Goal: Information Seeking & Learning: Learn about a topic

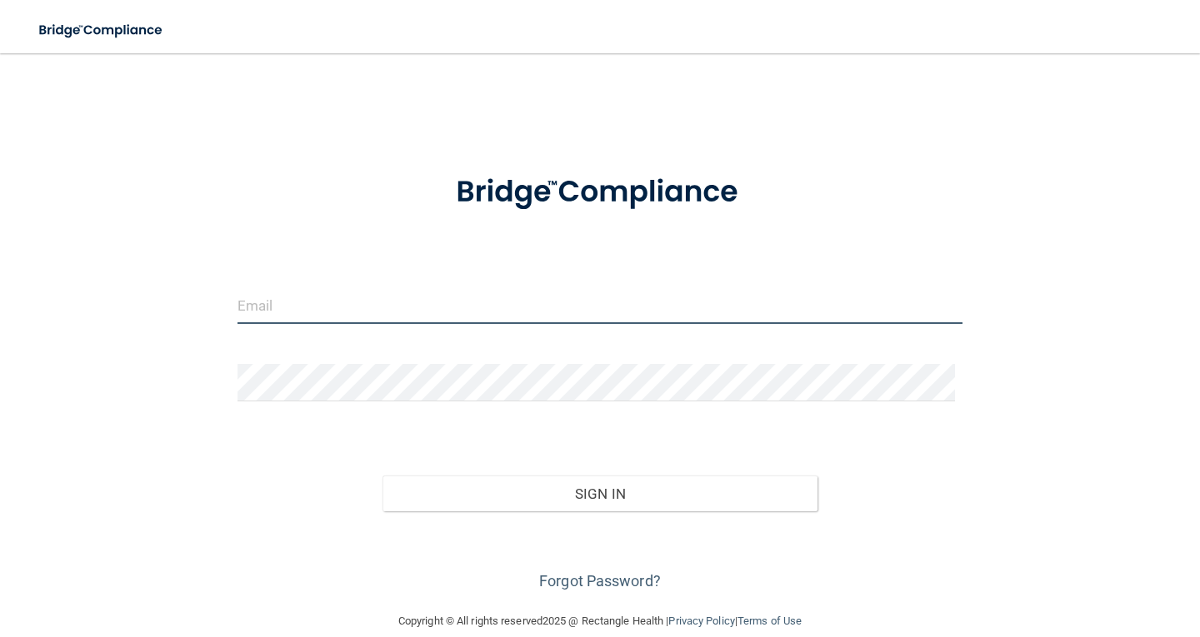
click at [294, 306] on input "email" at bounding box center [599, 305] width 725 height 37
click at [294, 307] on input "email" at bounding box center [599, 305] width 725 height 37
type input "[EMAIL_ADDRESS][DOMAIN_NAME]"
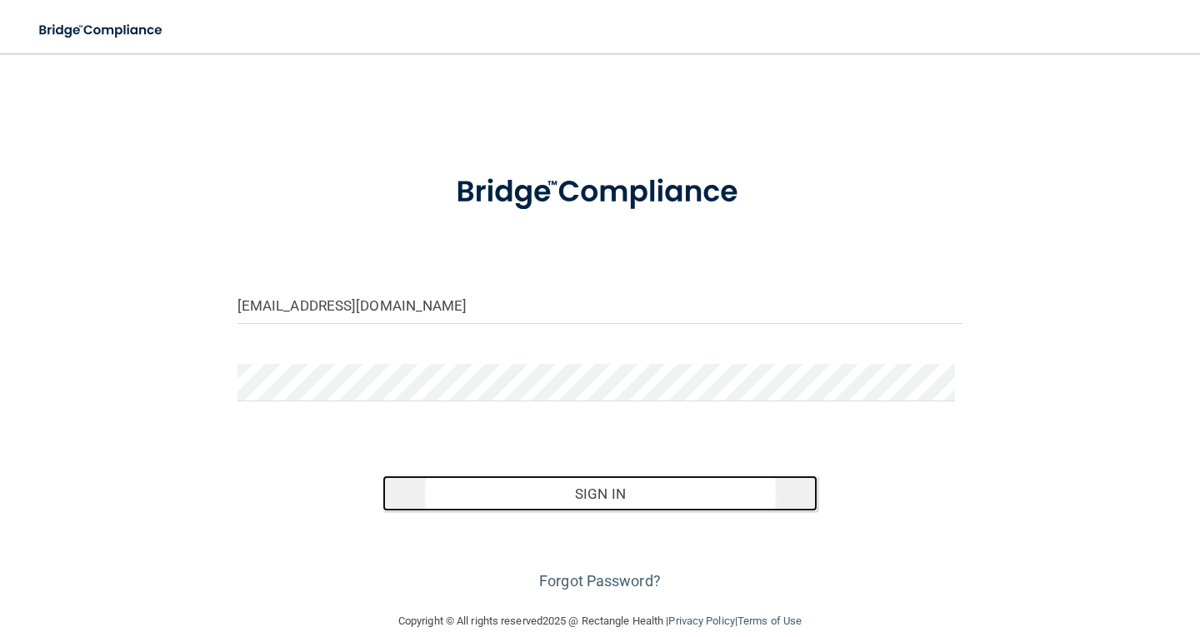
click at [587, 489] on button "Sign In" at bounding box center [599, 494] width 435 height 37
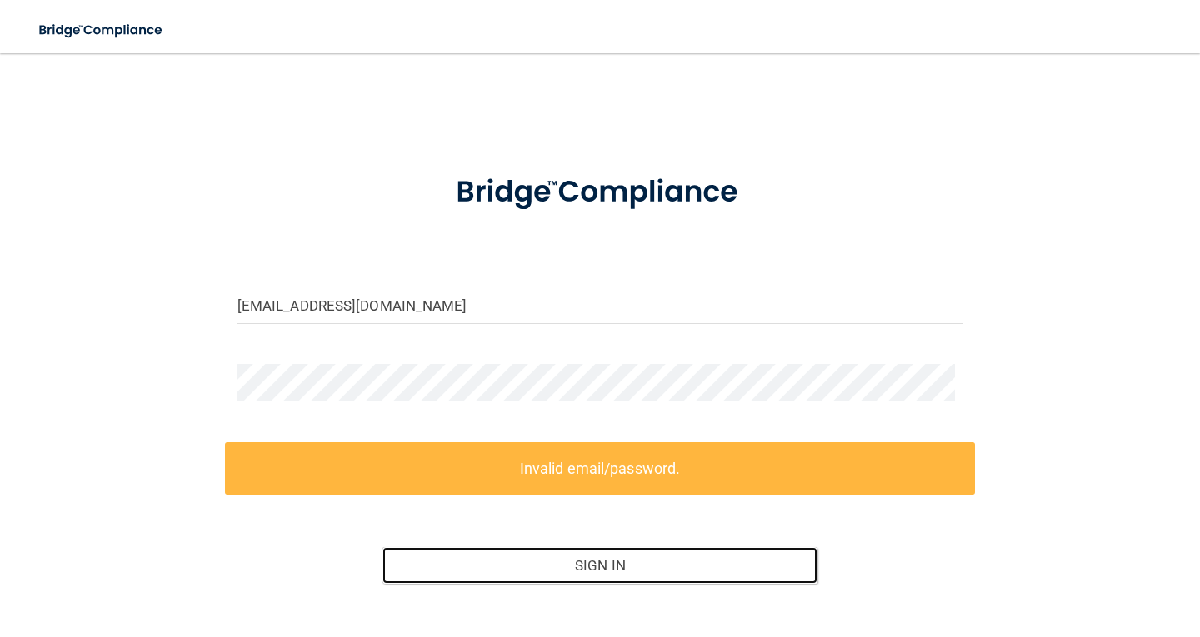
scroll to position [95, 0]
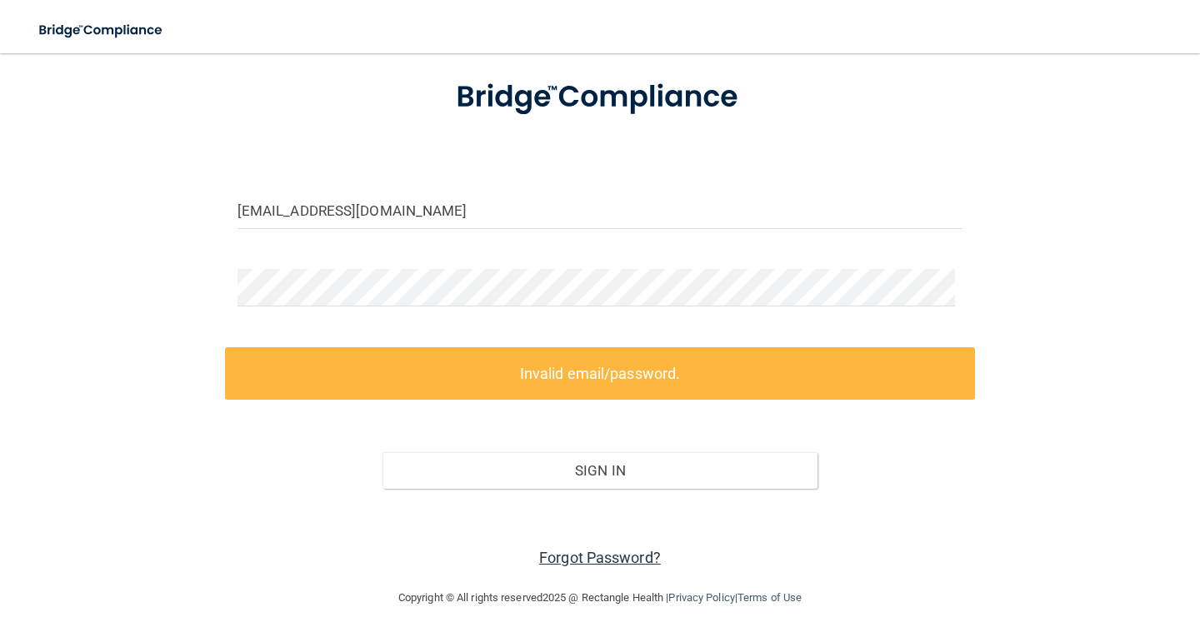
click at [575, 562] on link "Forgot Password?" at bounding box center [600, 557] width 122 height 17
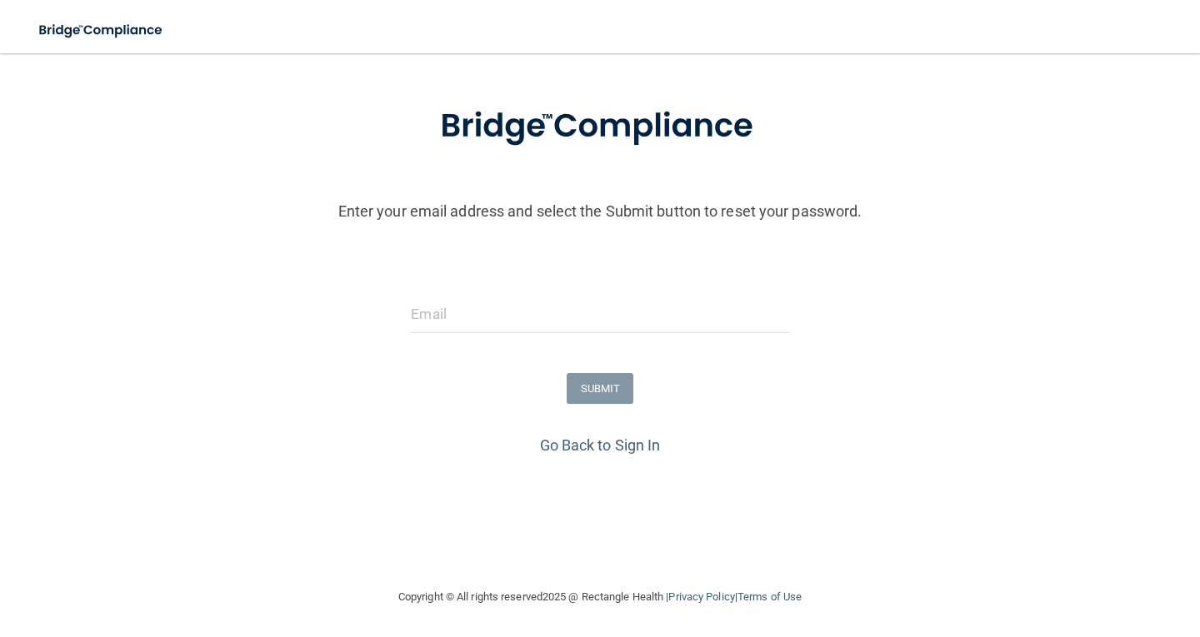
scroll to position [70, 0]
click at [411, 326] on input "email" at bounding box center [599, 314] width 377 height 37
type input "[EMAIL_ADDRESS][DOMAIN_NAME]"
click at [604, 387] on button "SUBMIT" at bounding box center [600, 388] width 67 height 31
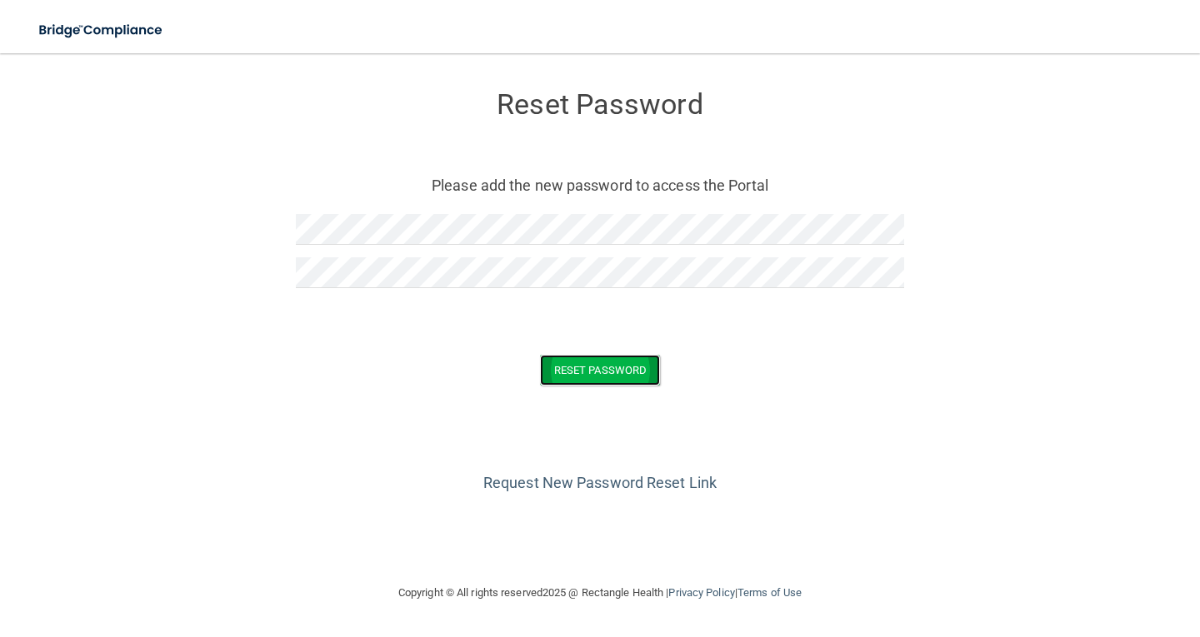
click at [553, 361] on button "Reset Password" at bounding box center [600, 370] width 120 height 31
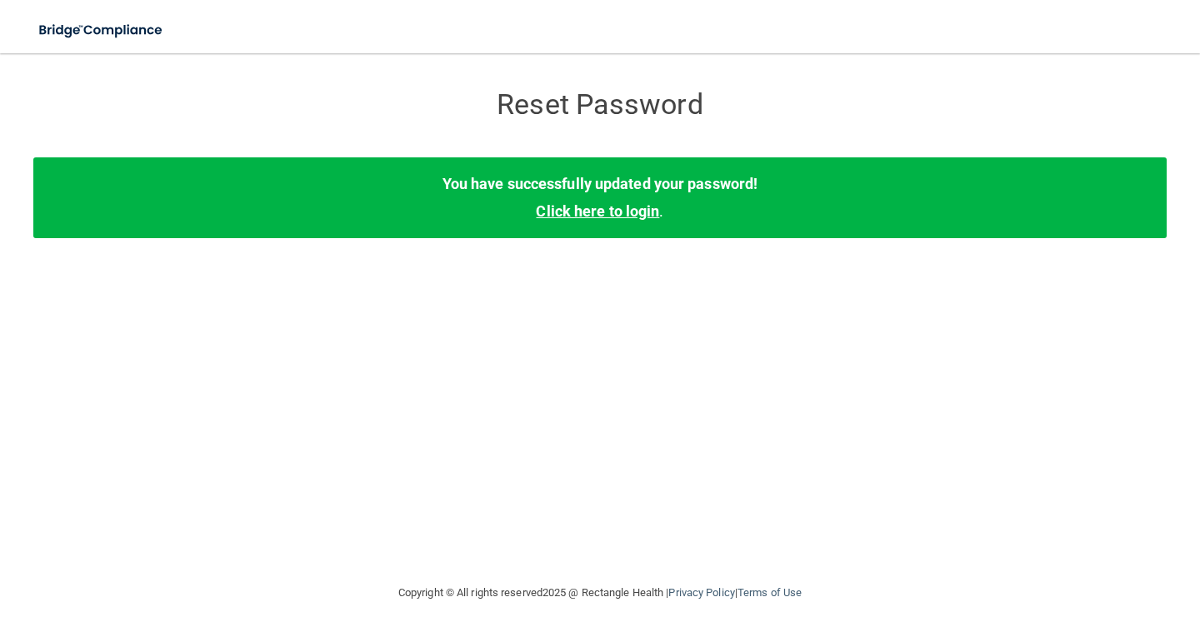
click at [632, 215] on link "Click here to login" at bounding box center [597, 210] width 123 height 17
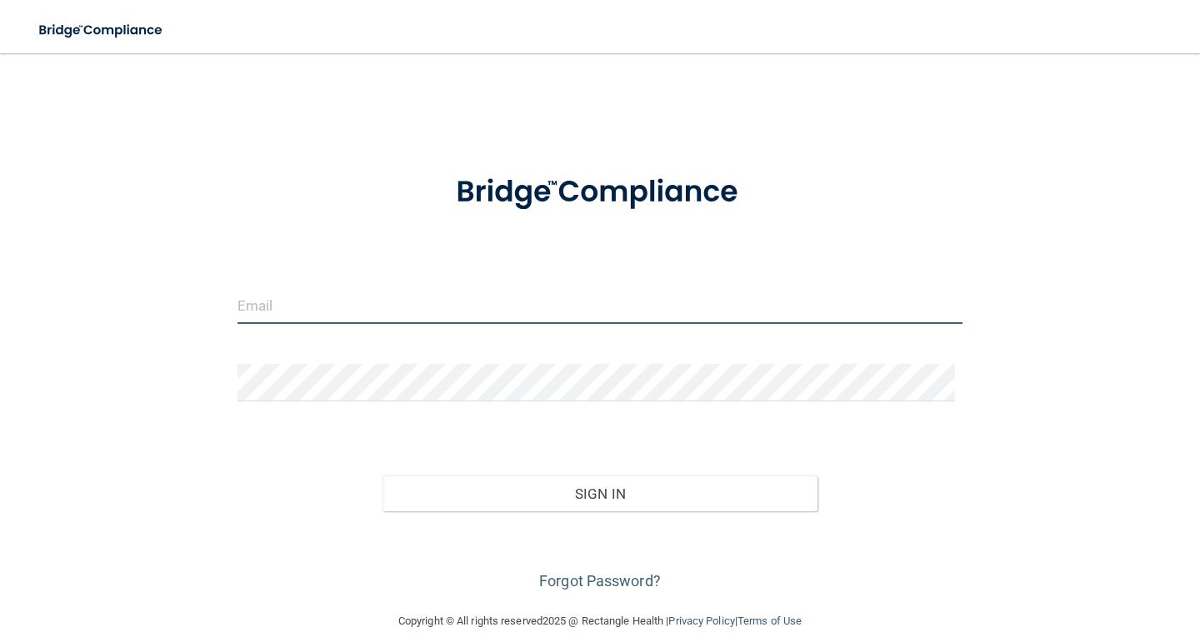
click at [357, 295] on input "email" at bounding box center [599, 305] width 725 height 37
type input "[EMAIL_ADDRESS][DOMAIN_NAME]"
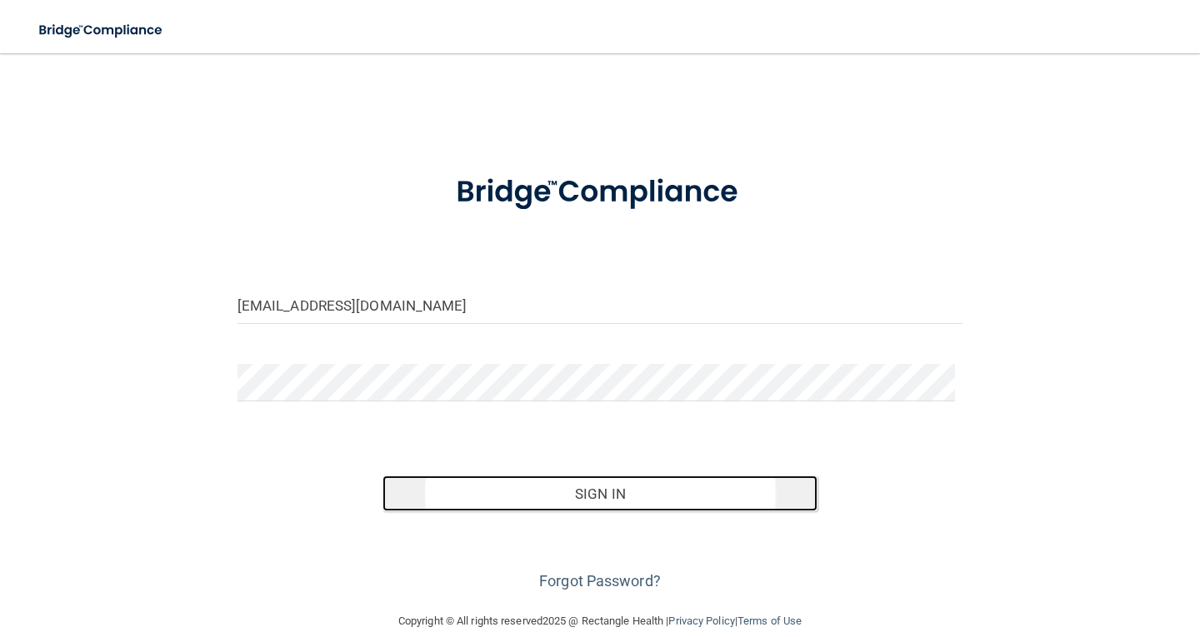
click at [604, 495] on button "Sign In" at bounding box center [599, 494] width 435 height 37
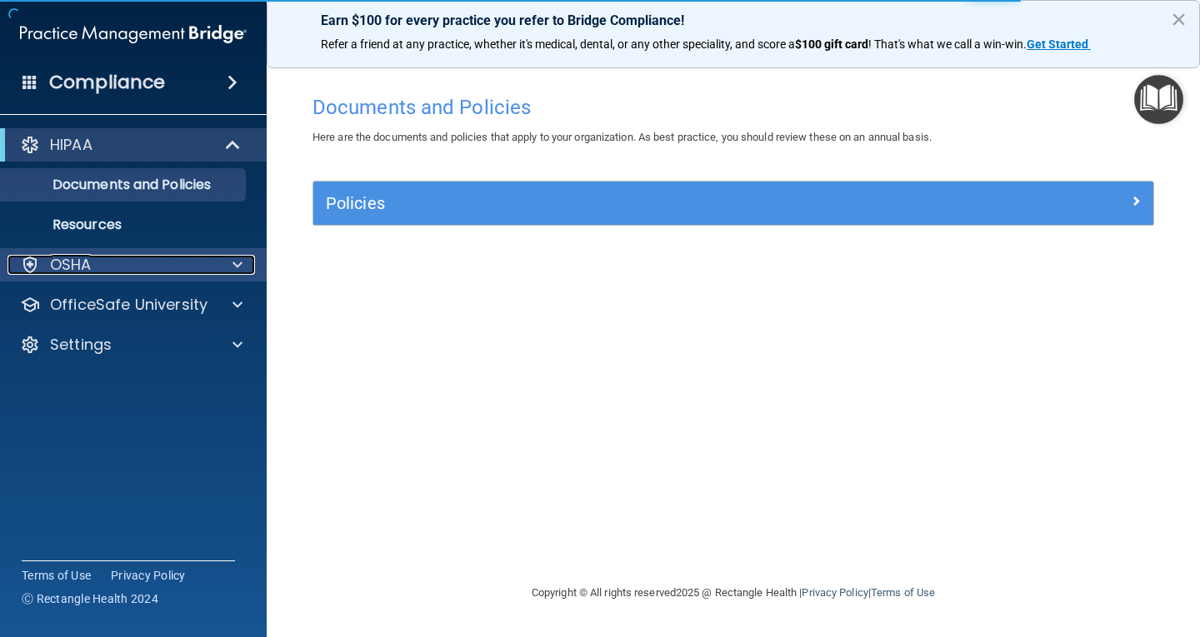
click at [229, 271] on div at bounding box center [235, 265] width 42 height 20
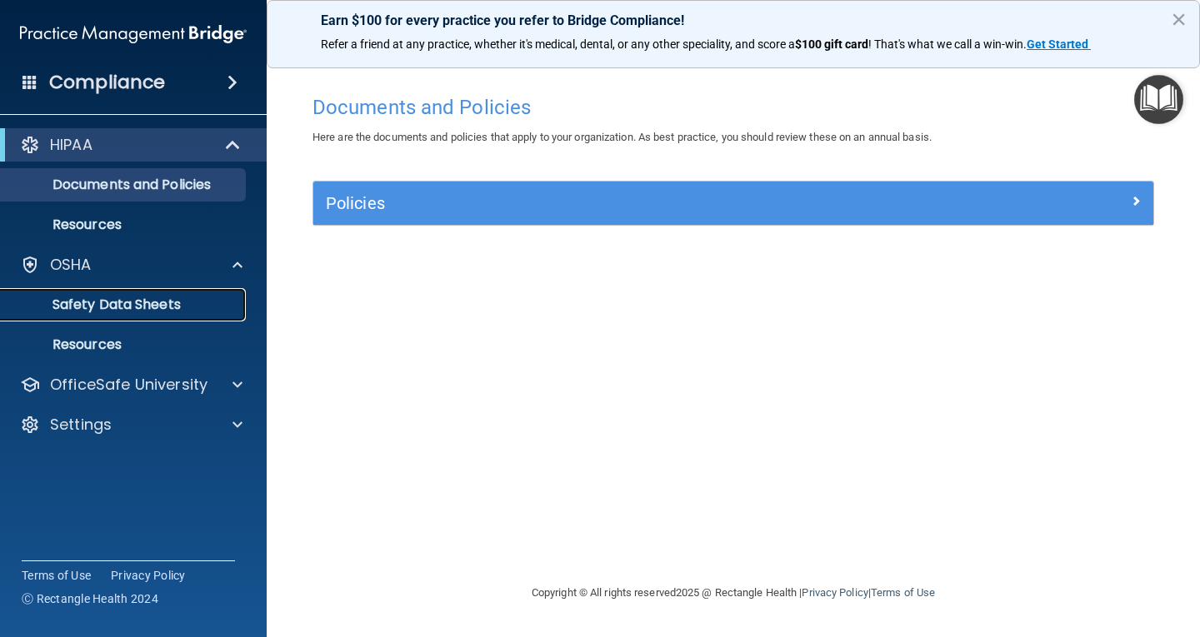
click at [155, 311] on p "Safety Data Sheets" at bounding box center [124, 305] width 227 height 17
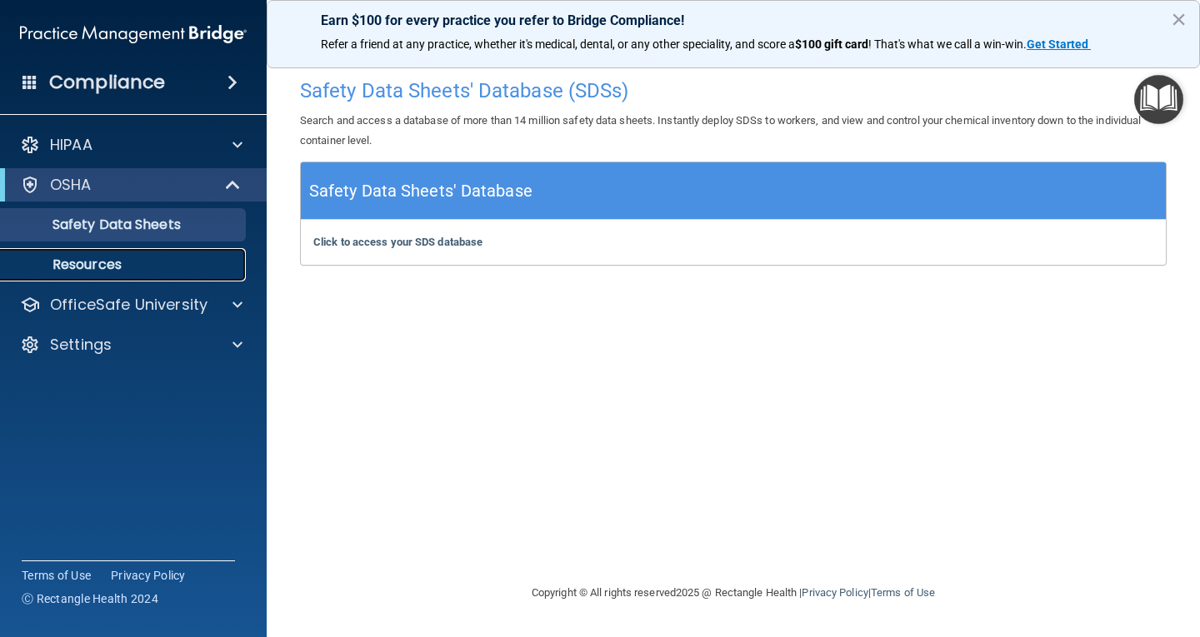
click at [101, 265] on p "Resources" at bounding box center [124, 265] width 227 height 17
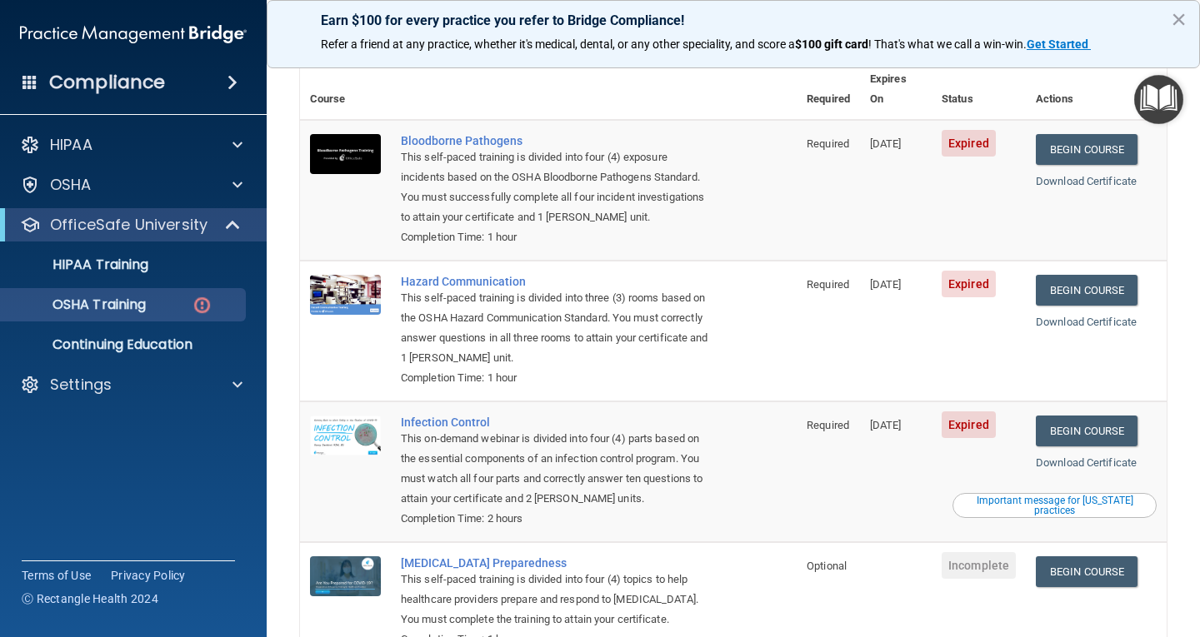
scroll to position [42, 0]
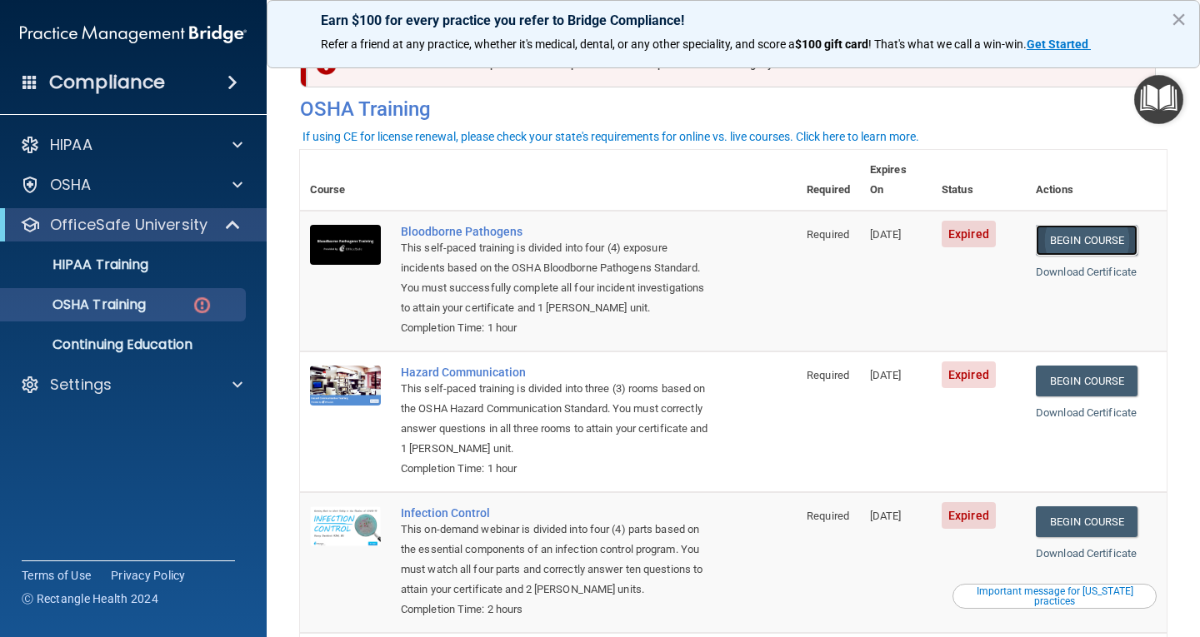
click at [1094, 227] on link "Begin Course" at bounding box center [1087, 240] width 102 height 31
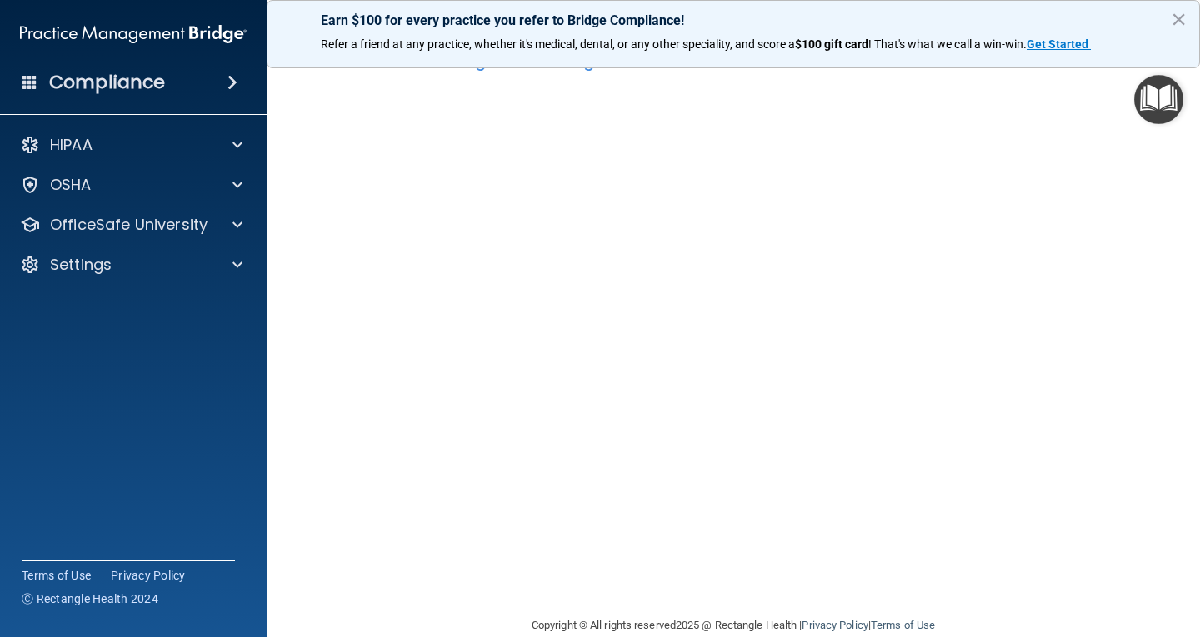
scroll to position [72, 0]
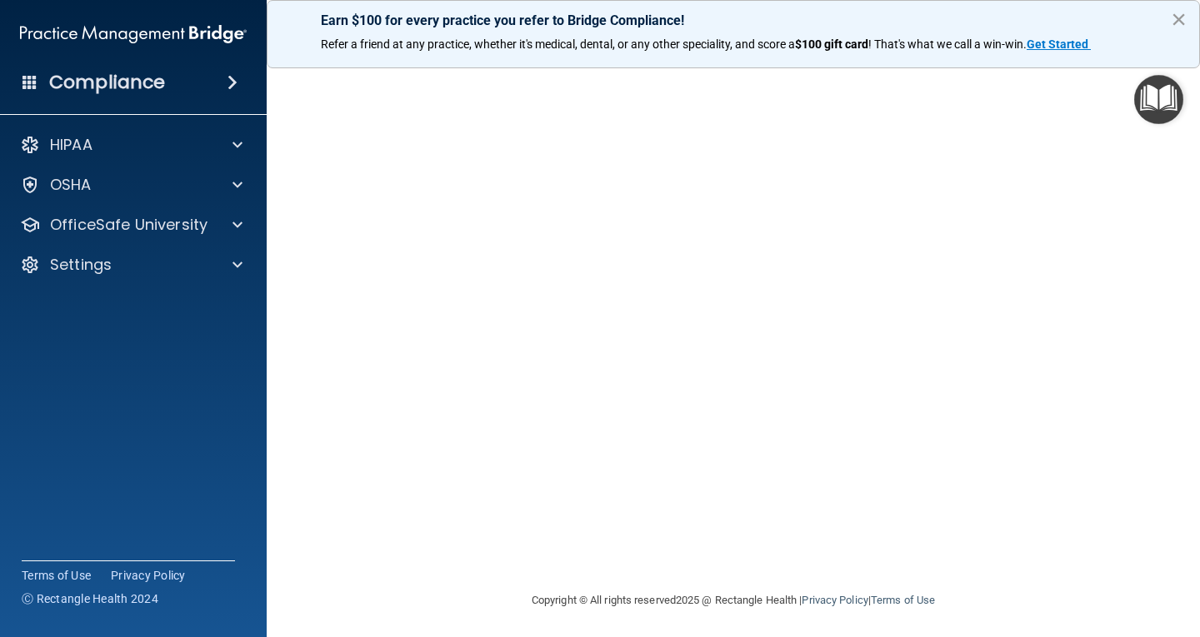
click at [1176, 12] on button "×" at bounding box center [1179, 19] width 16 height 27
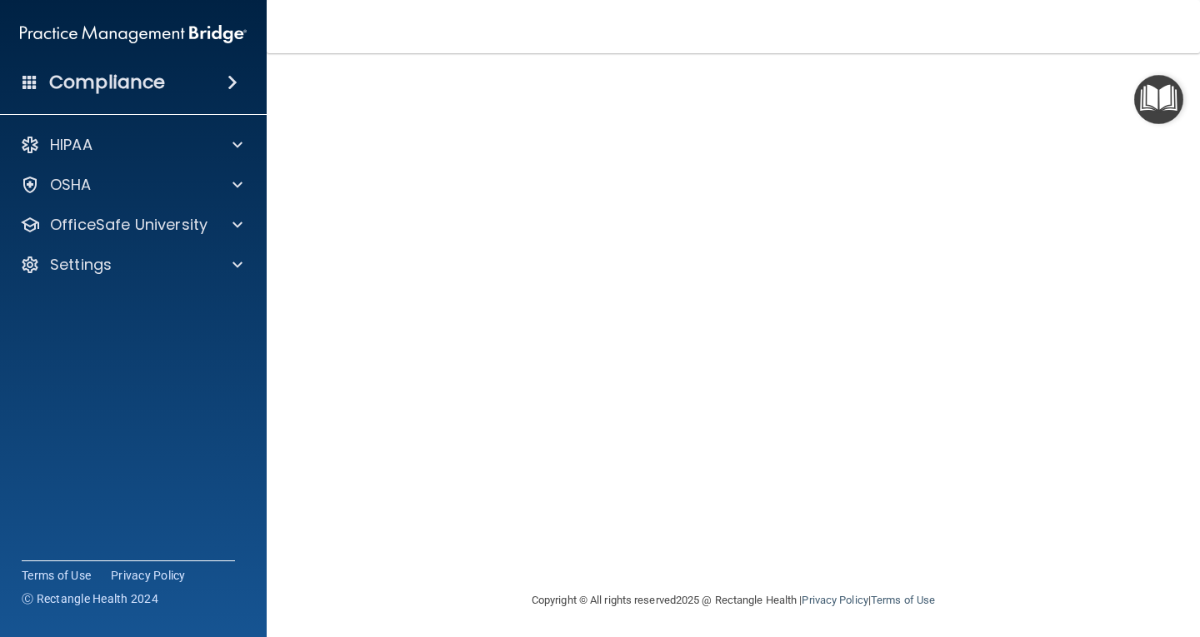
click at [1146, 241] on div "Bloodborne Pathogens Training This course doesn’t expire until 07/27/2025. Are …" at bounding box center [733, 302] width 866 height 577
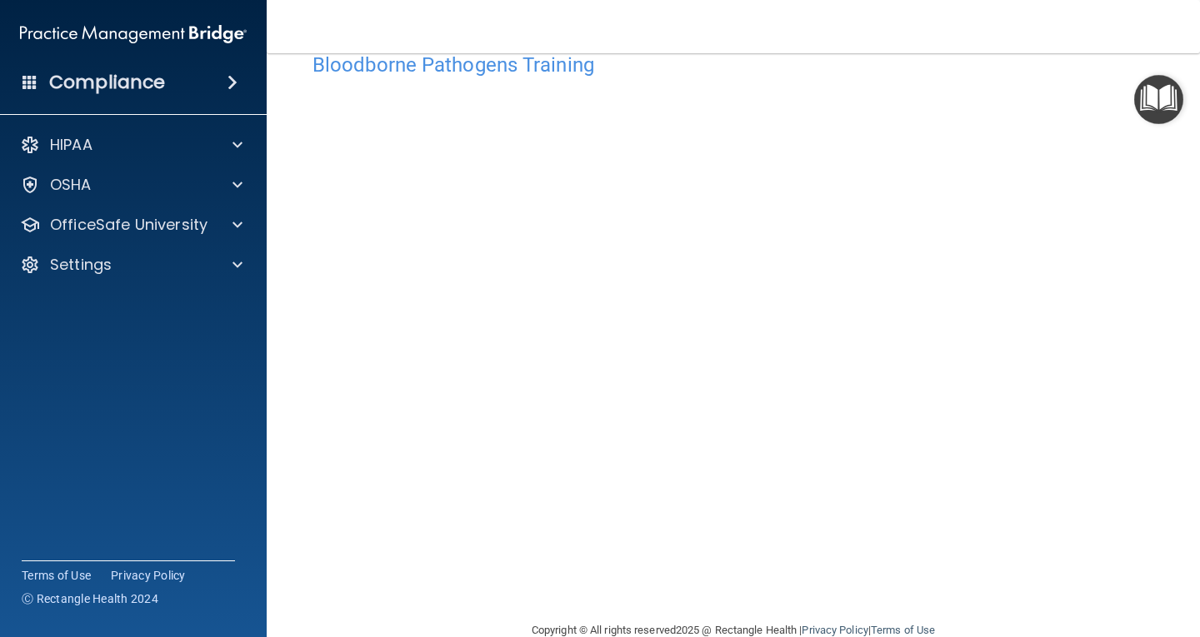
scroll to position [0, 0]
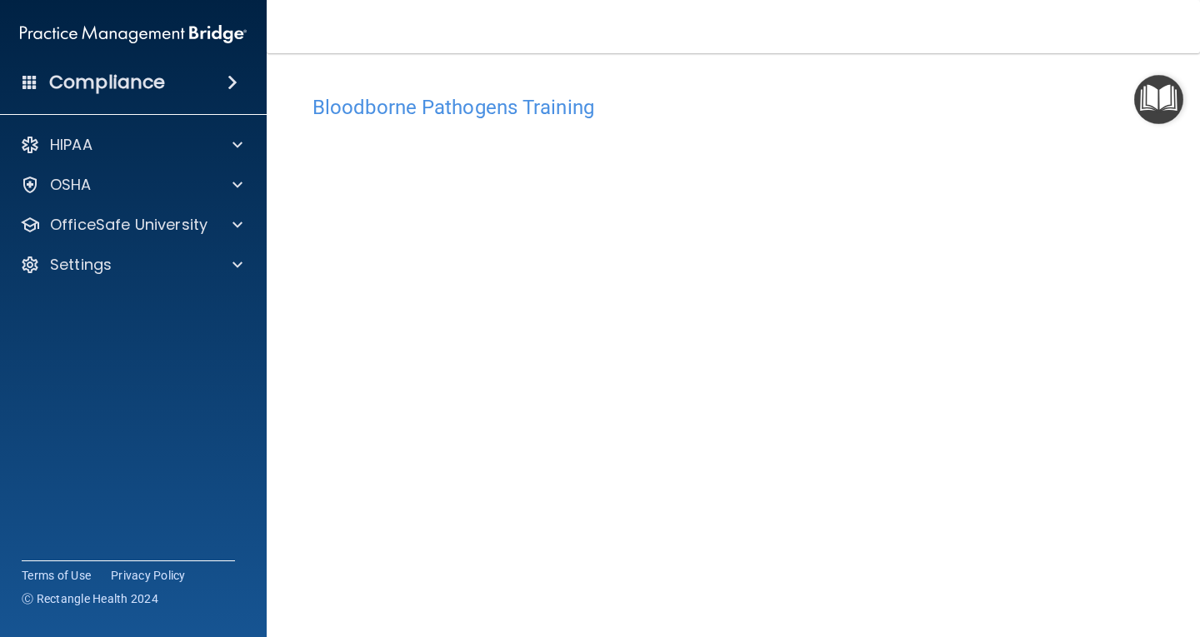
click at [1186, 176] on main "Bloodborne Pathogens Training This course doesn’t expire until 07/27/2025. Are …" at bounding box center [733, 345] width 933 height 584
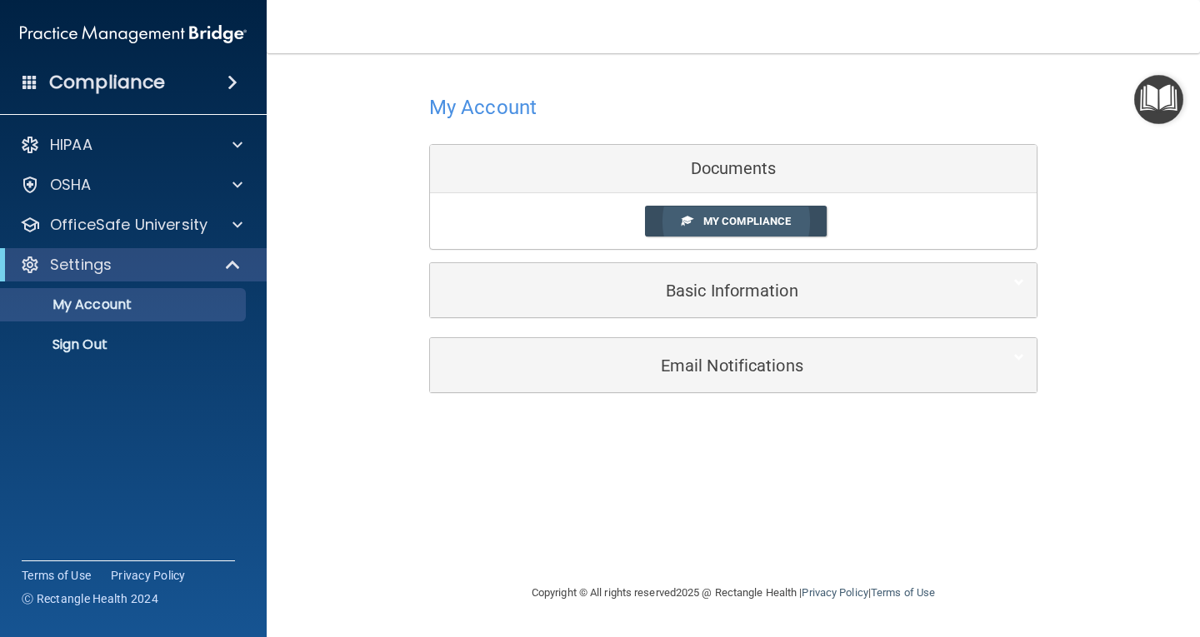
click at [771, 229] on link "My Compliance" at bounding box center [736, 221] width 182 height 31
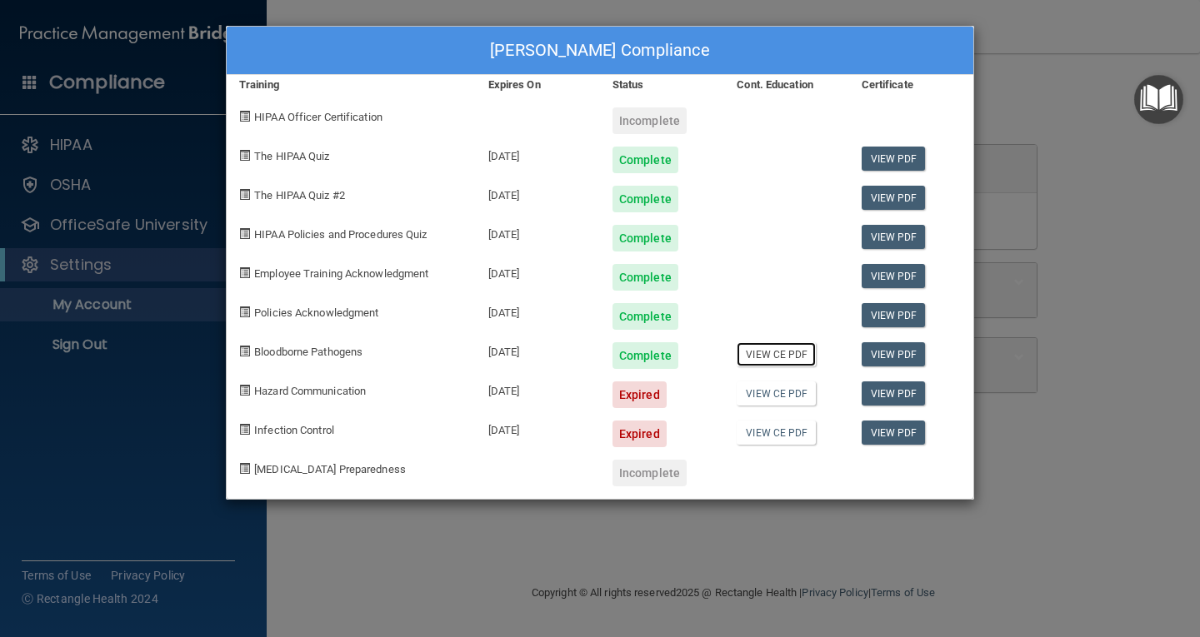
click at [774, 356] on link "View CE PDF" at bounding box center [775, 354] width 79 height 24
click at [879, 276] on link "View PDF" at bounding box center [893, 276] width 64 height 24
click at [1064, 165] on div "Ketty Sherman's Compliance Training Expires On Status Cont. Education Certifica…" at bounding box center [600, 318] width 1200 height 637
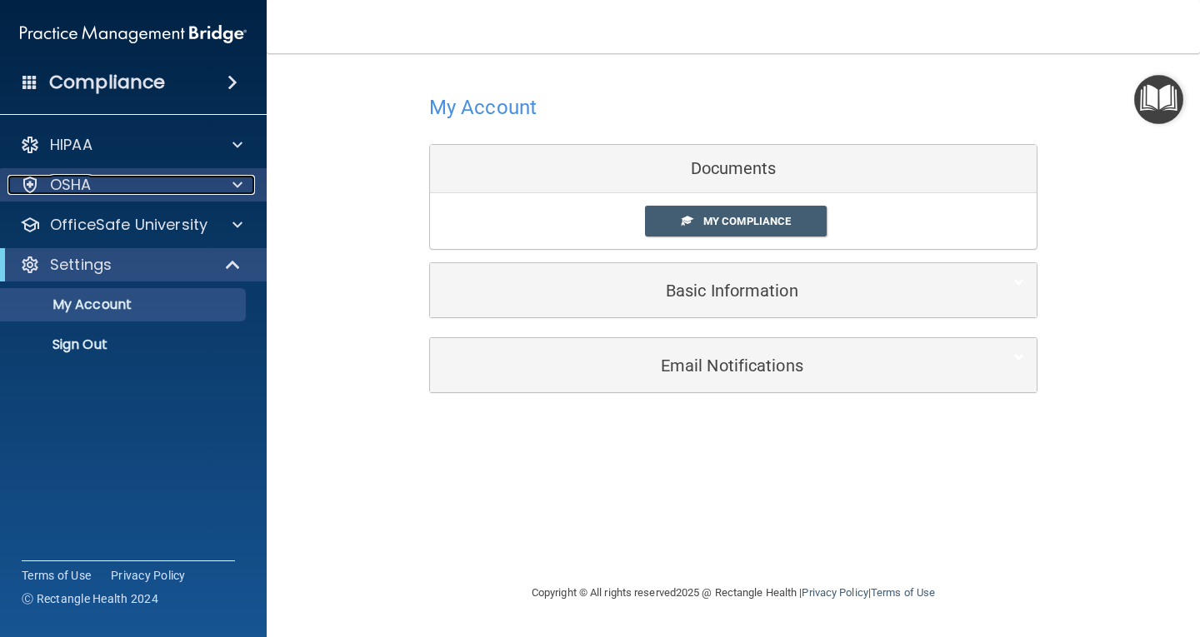
click at [233, 183] on span at bounding box center [237, 185] width 10 height 20
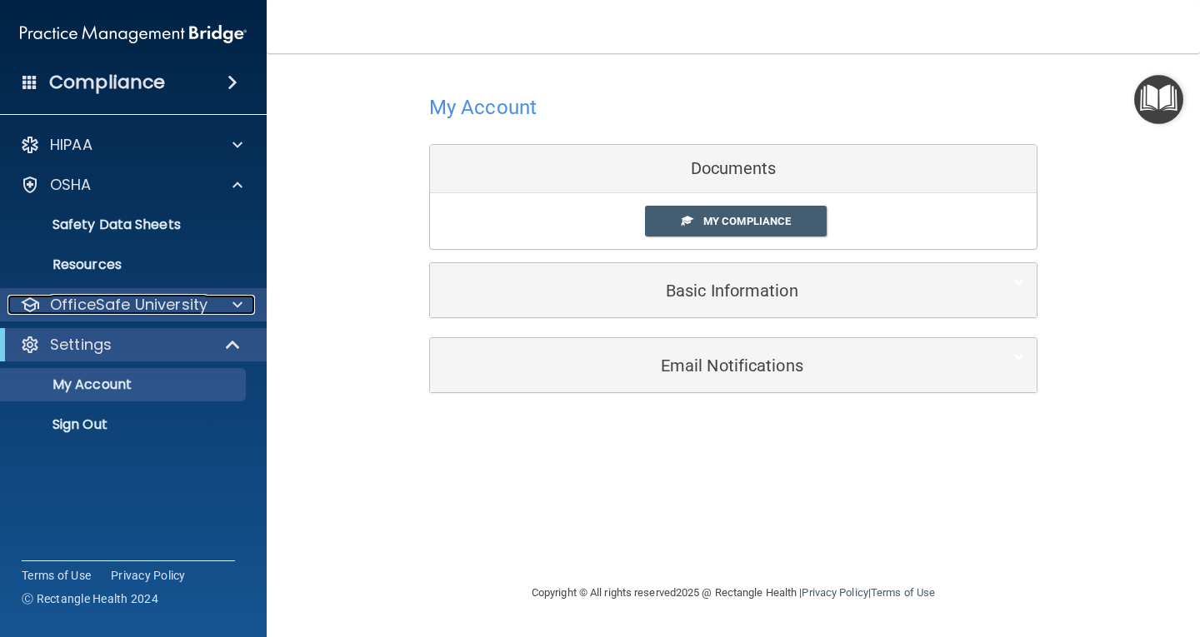
click at [231, 302] on div at bounding box center [235, 305] width 42 height 20
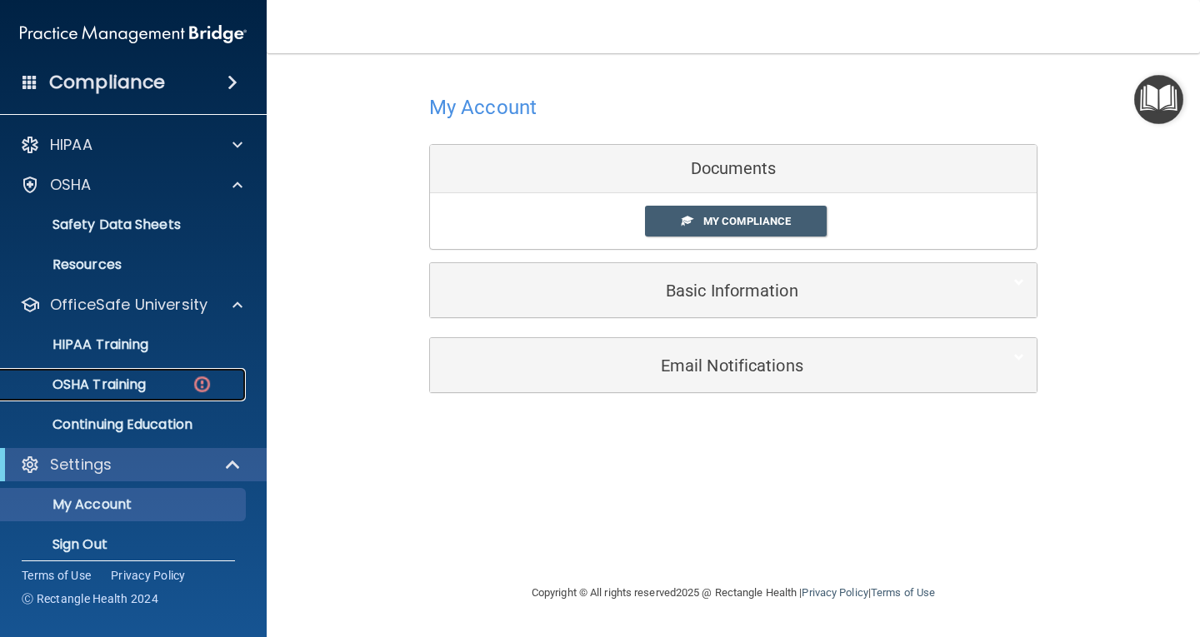
click at [149, 377] on div "OSHA Training" at bounding box center [124, 385] width 227 height 17
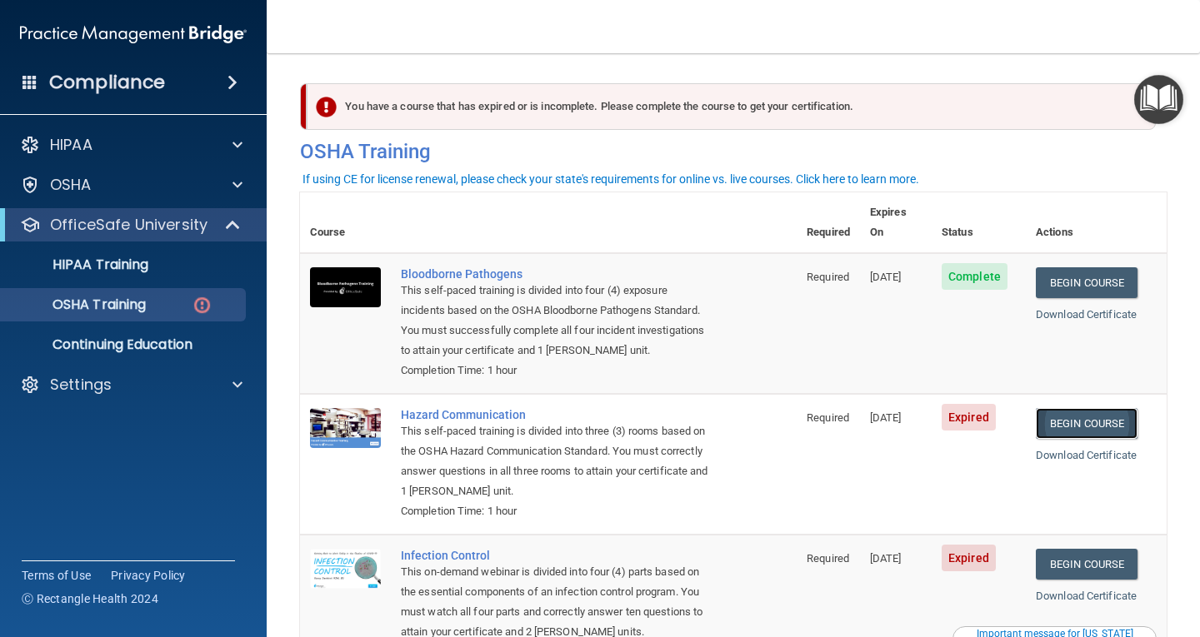
click at [1057, 408] on link "Begin Course" at bounding box center [1087, 423] width 102 height 31
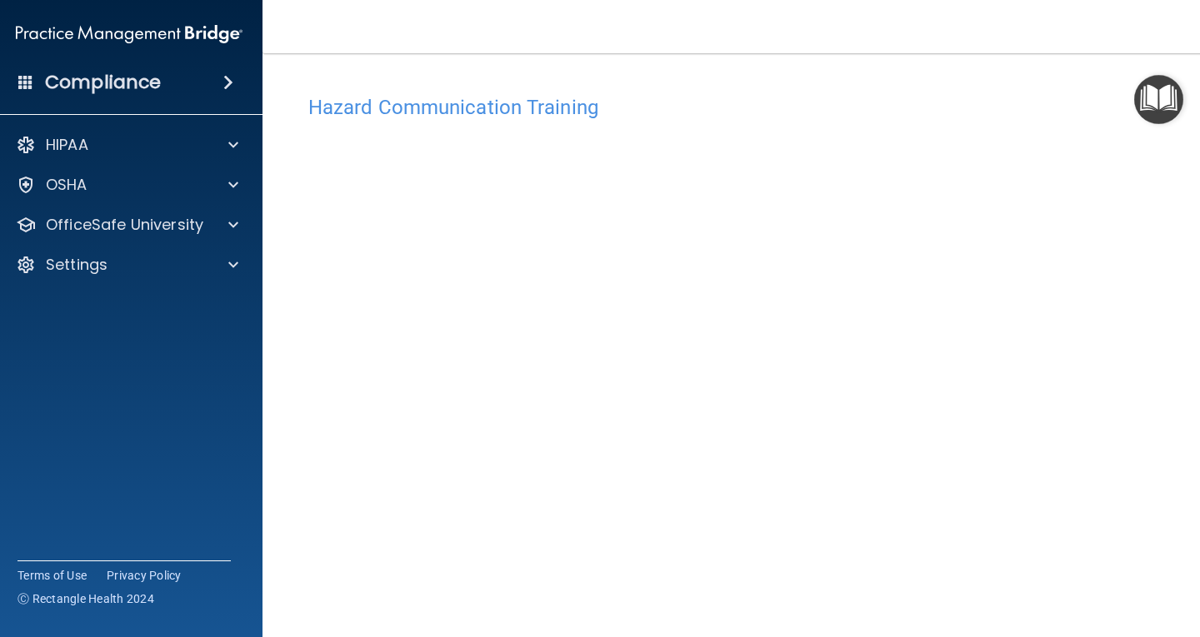
click at [1168, 583] on main "Hazard Communication Training This course doesn’t expire until [DATE]. Are you …" at bounding box center [732, 345] width 941 height 584
drag, startPoint x: 1168, startPoint y: 403, endPoint x: 1169, endPoint y: 416, distance: 12.5
click at [1169, 416] on main "Hazard Communication Training This course doesn’t expire until [DATE]. Are you …" at bounding box center [732, 345] width 941 height 584
drag, startPoint x: 1193, startPoint y: 327, endPoint x: 1153, endPoint y: 389, distance: 74.2
click at [1162, 396] on main "Hazard Communication Training This course doesn’t expire until [DATE]. Are you …" at bounding box center [732, 345] width 941 height 584
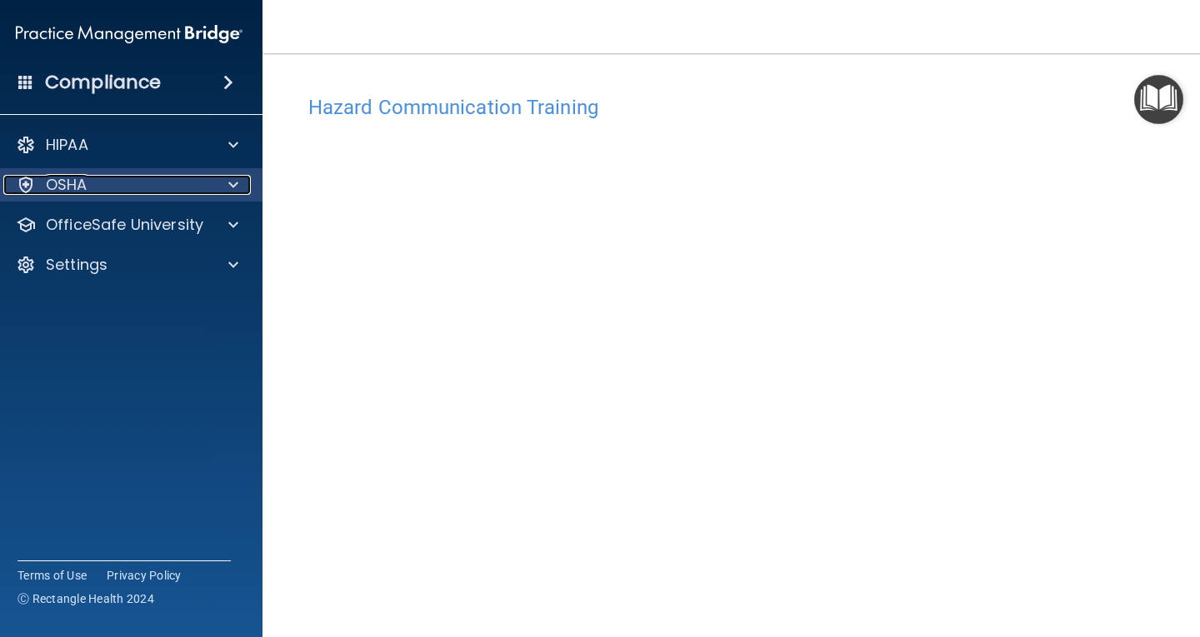
click at [230, 181] on span at bounding box center [233, 185] width 10 height 20
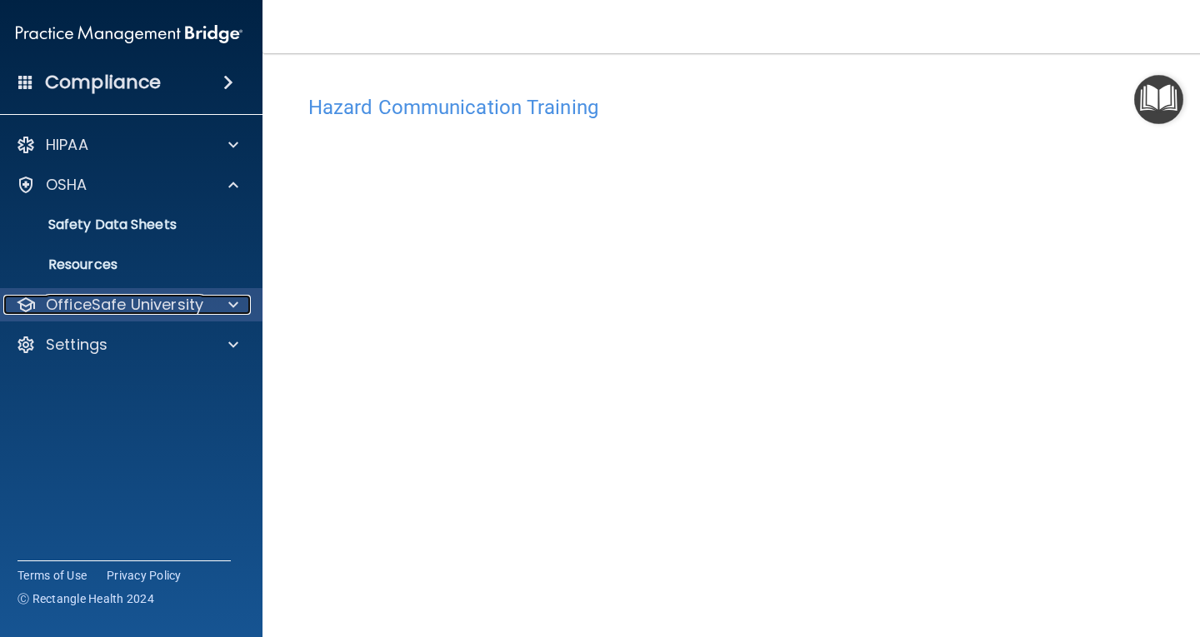
click at [228, 302] on span at bounding box center [233, 305] width 10 height 20
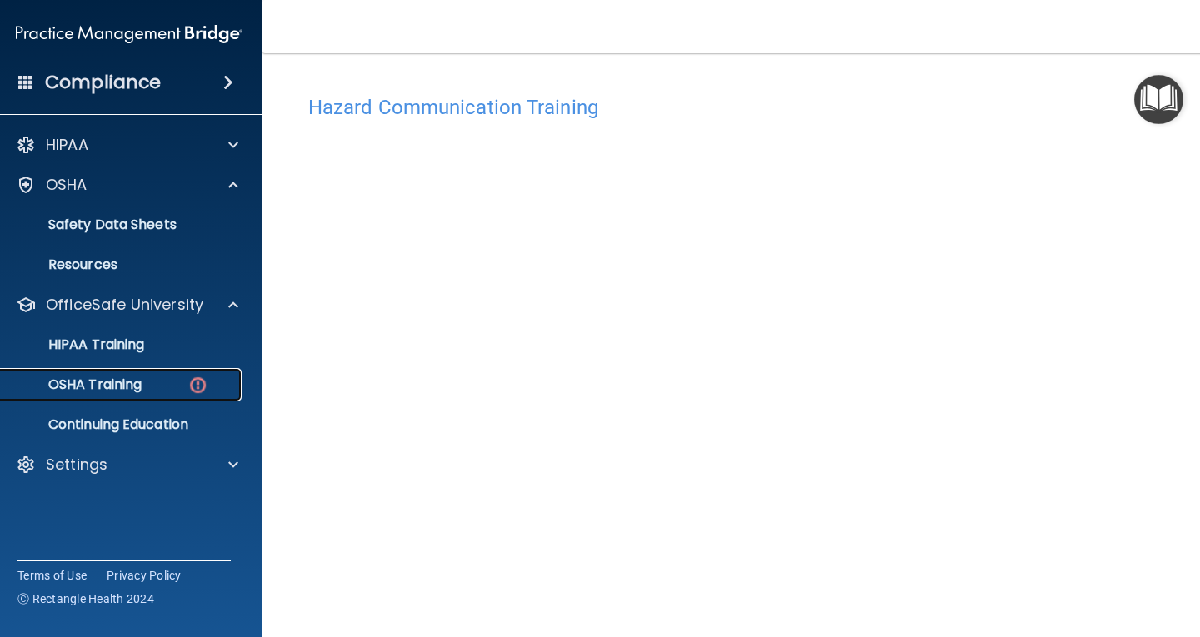
click at [141, 378] on div "OSHA Training" at bounding box center [120, 385] width 227 height 17
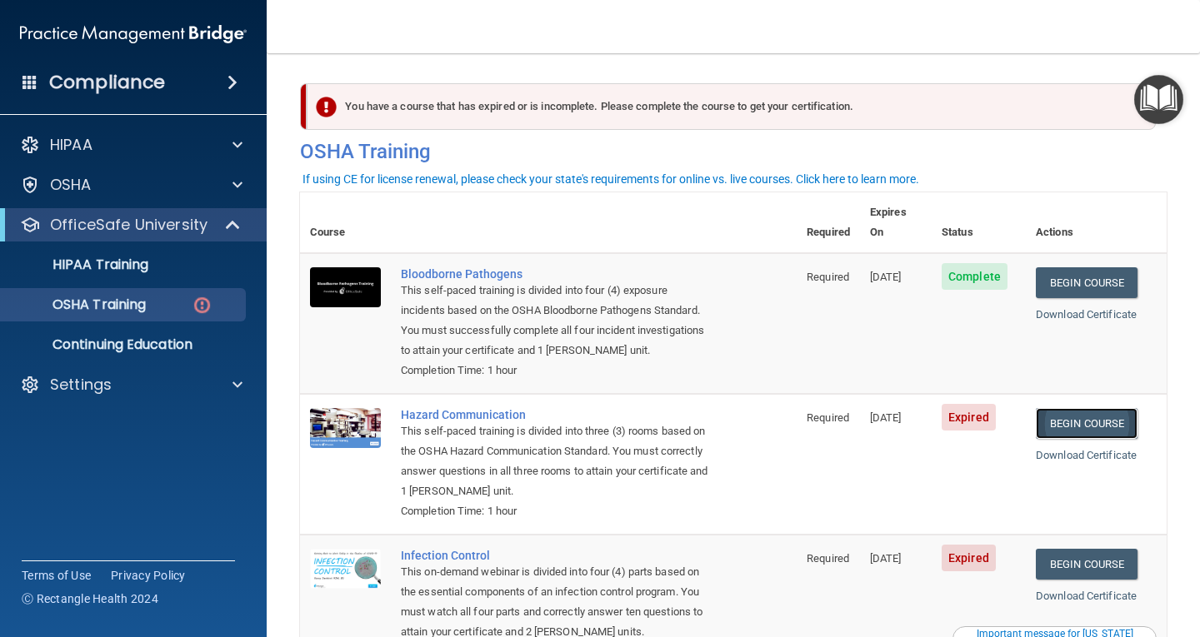
click at [1064, 408] on link "Begin Course" at bounding box center [1087, 423] width 102 height 31
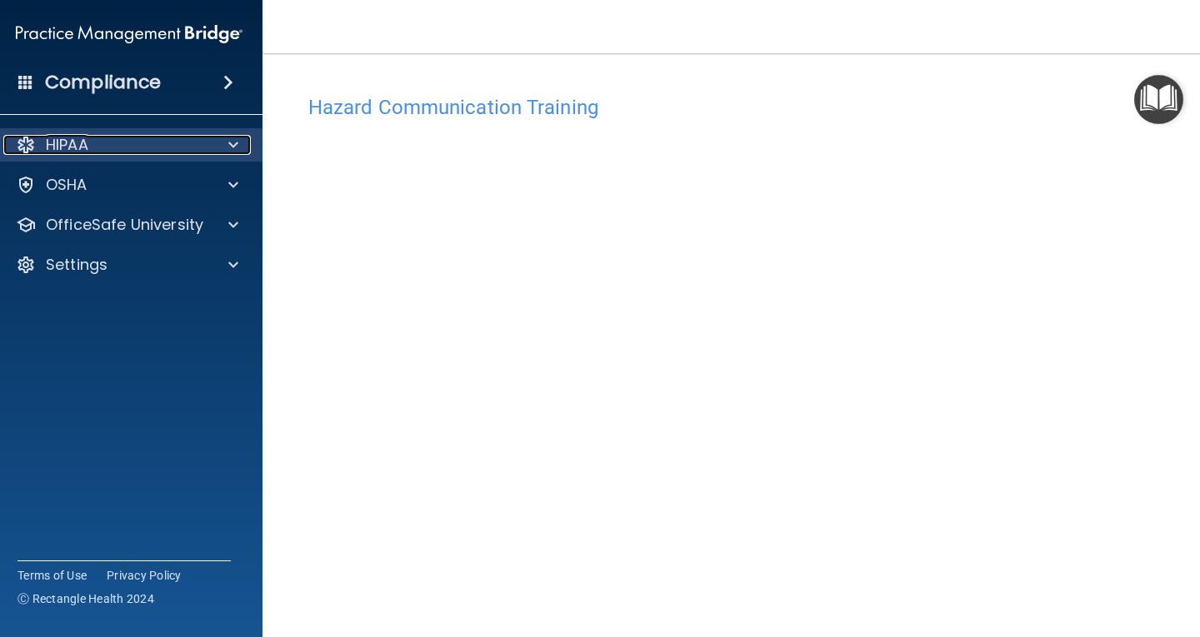
click at [230, 144] on span at bounding box center [233, 145] width 10 height 20
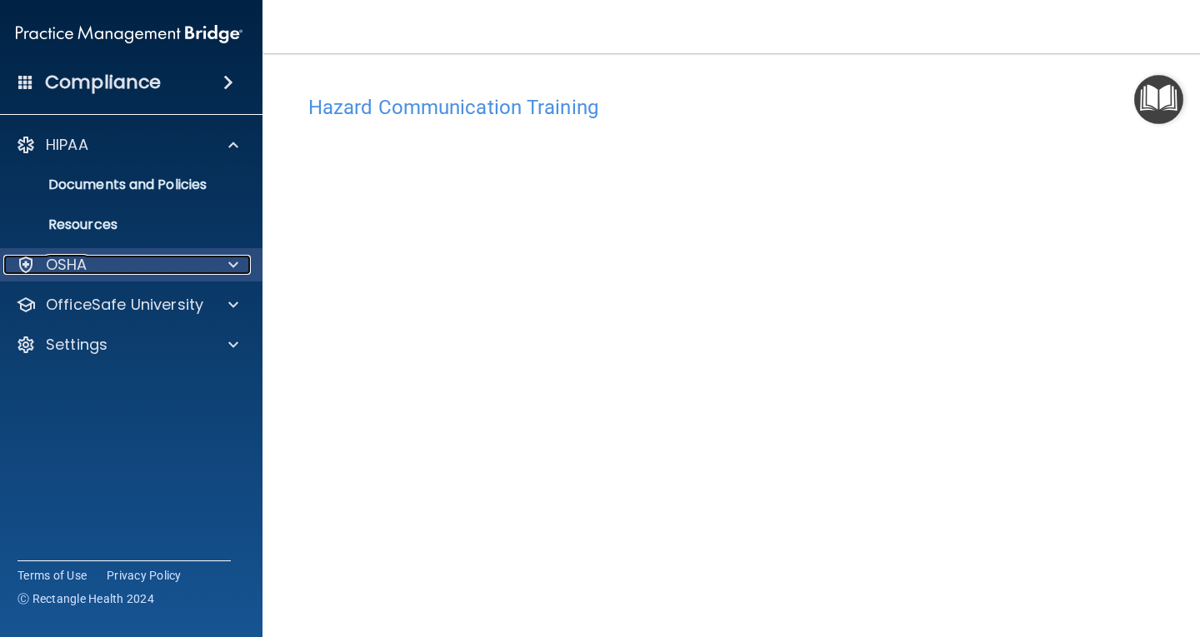
click at [228, 256] on span at bounding box center [233, 265] width 10 height 20
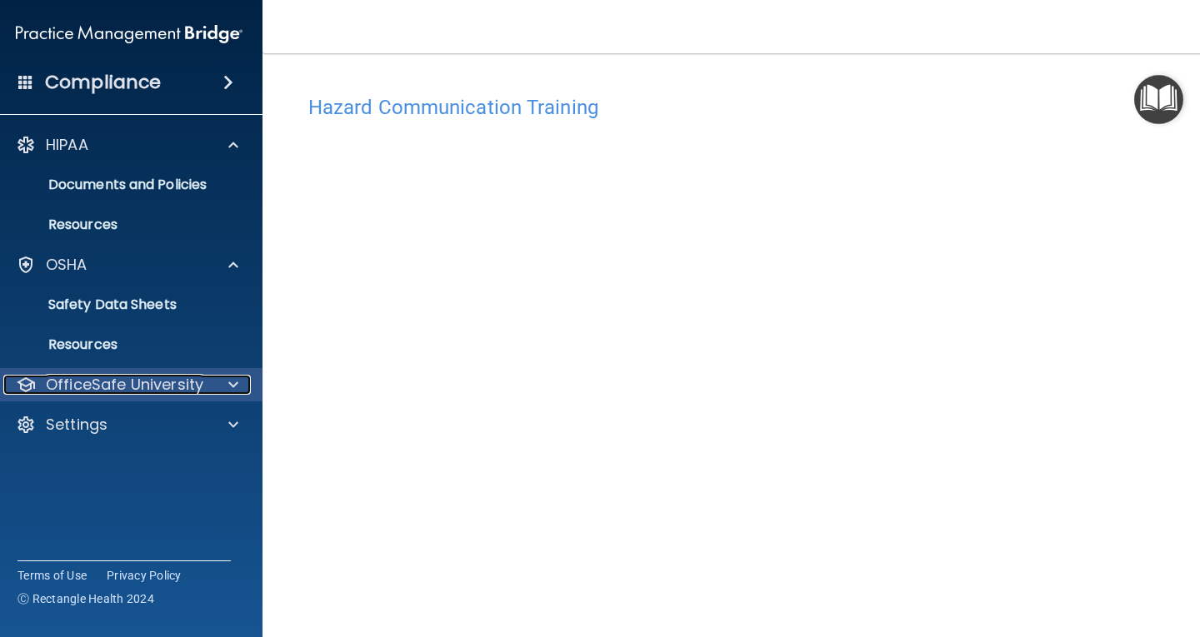
click at [228, 382] on span at bounding box center [233, 385] width 10 height 20
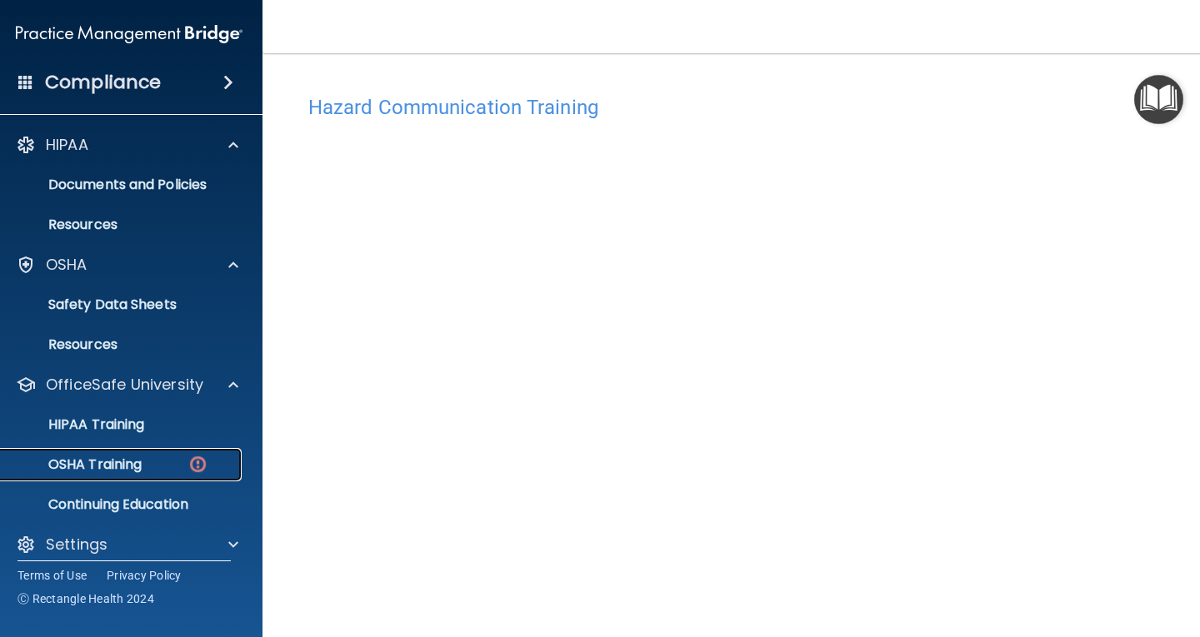
click at [102, 457] on p "OSHA Training" at bounding box center [74, 465] width 135 height 17
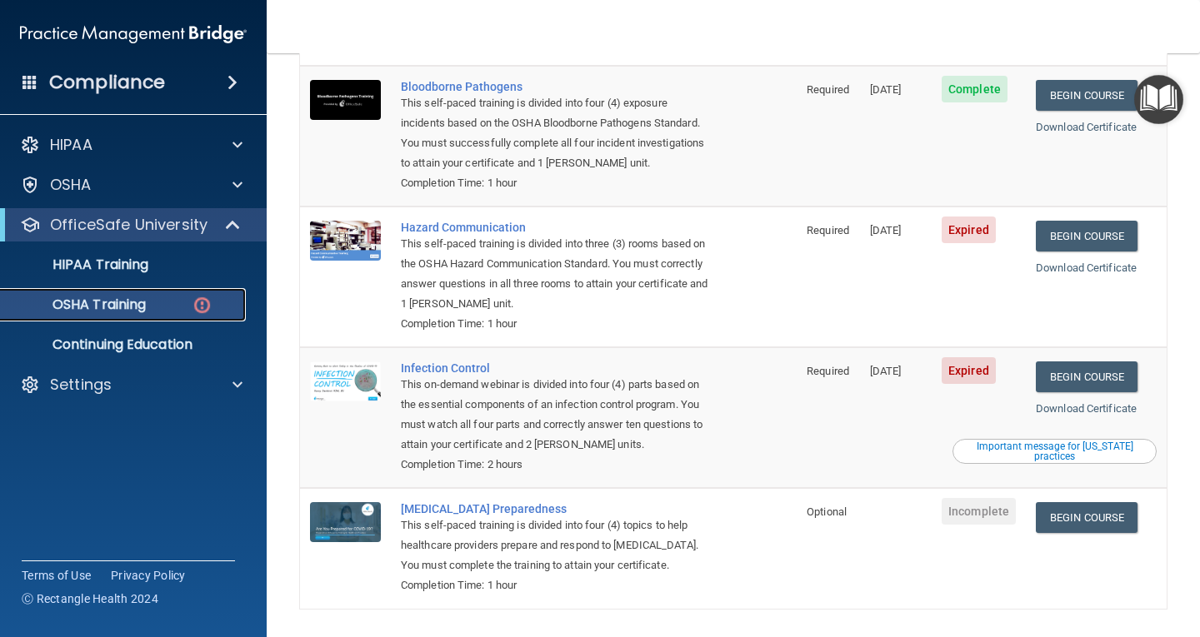
scroll to position [191, 0]
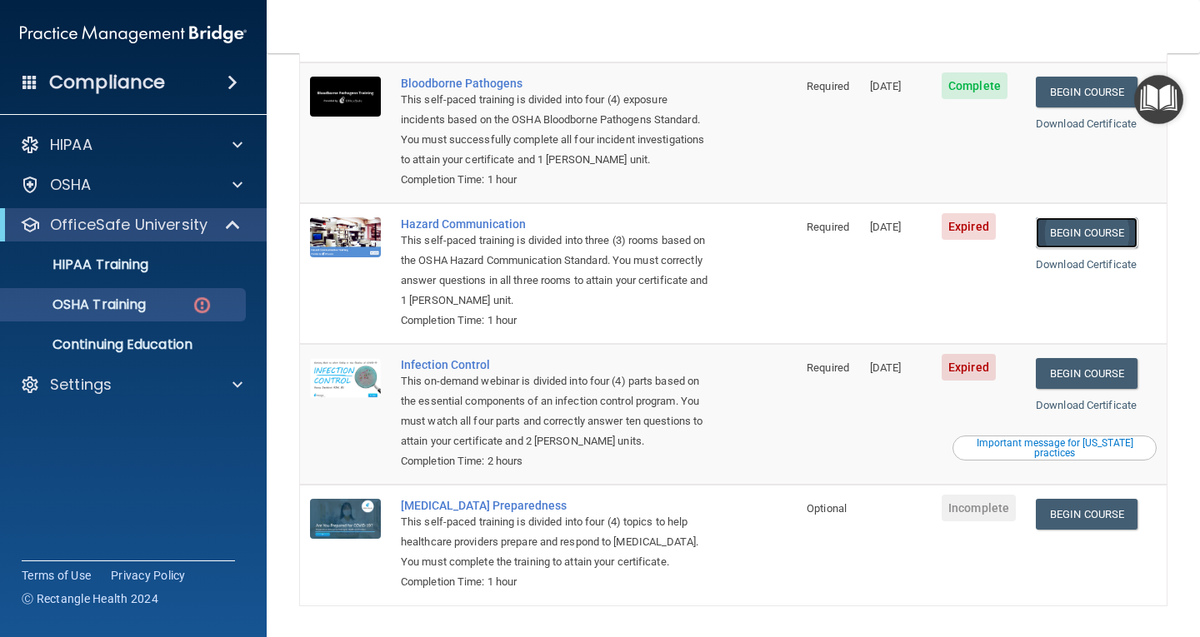
click at [1115, 217] on link "Begin Course" at bounding box center [1087, 232] width 102 height 31
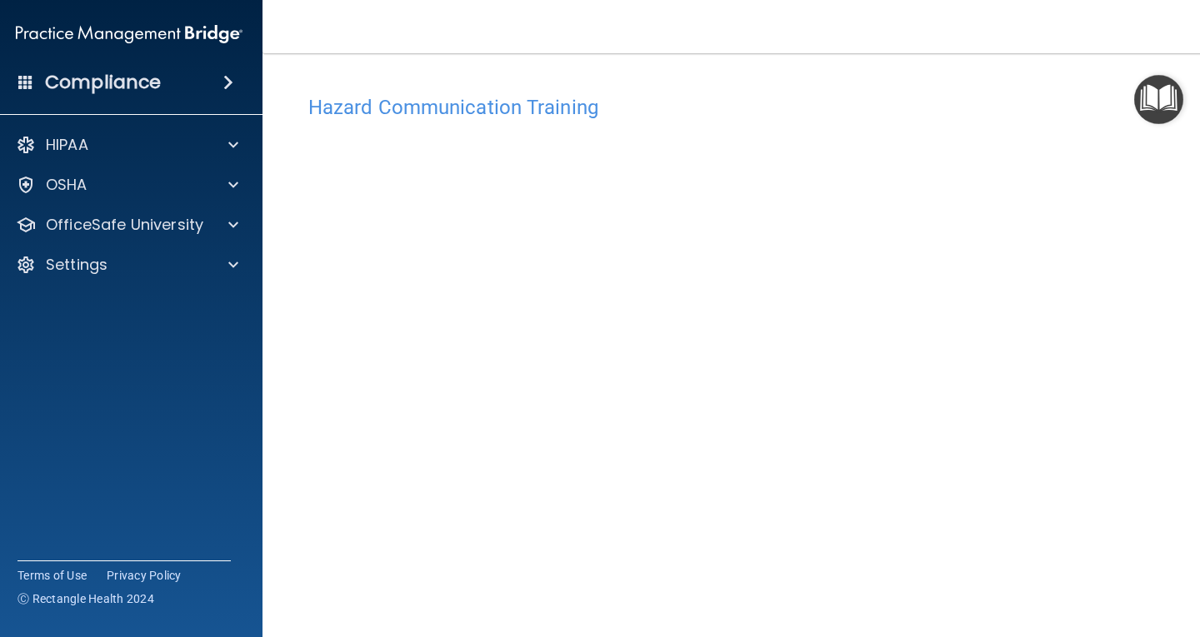
click at [1026, 106] on h4 "Hazard Communication Training" at bounding box center [733, 108] width 850 height 22
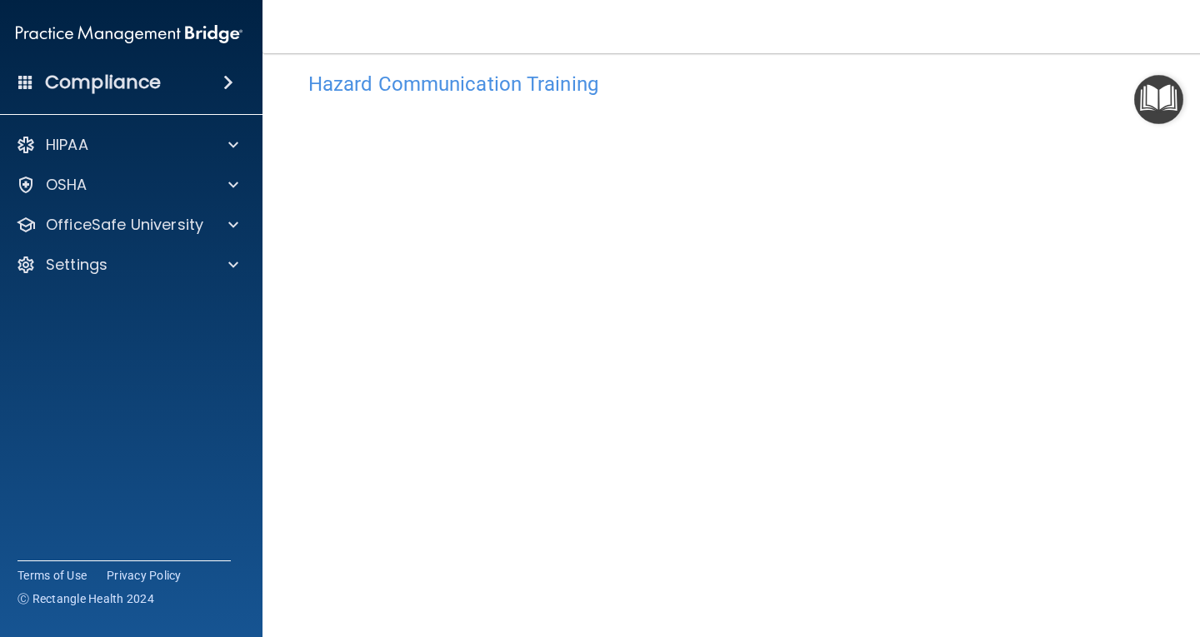
drag, startPoint x: 1163, startPoint y: 329, endPoint x: 1155, endPoint y: 347, distance: 20.1
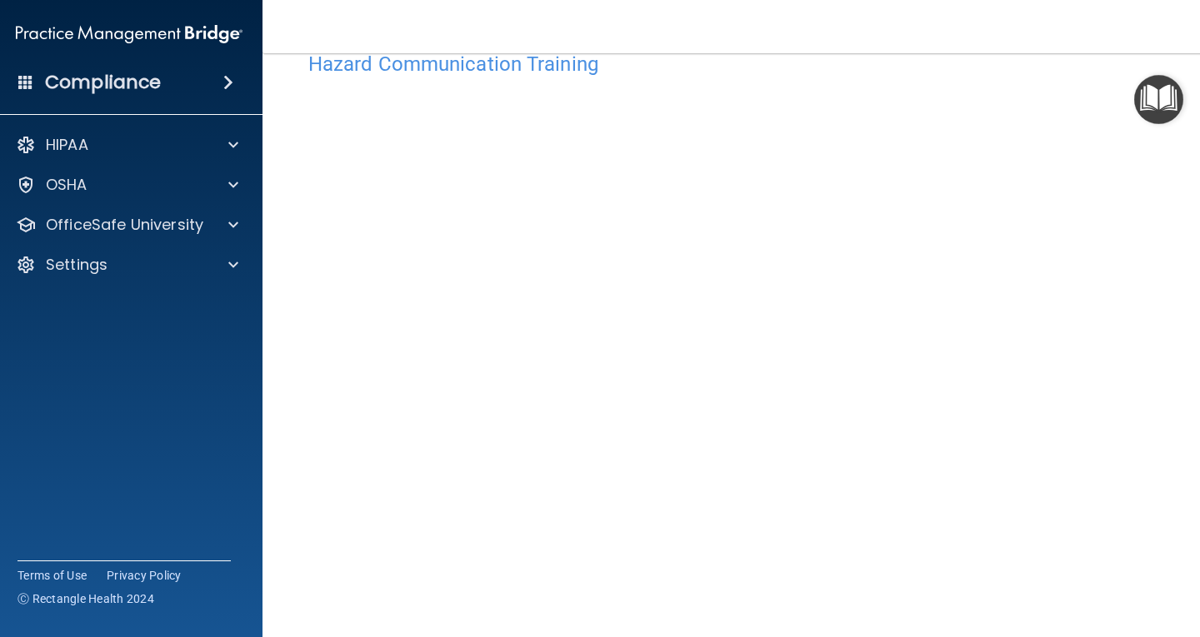
scroll to position [57, 0]
drag, startPoint x: 1166, startPoint y: 337, endPoint x: 1174, endPoint y: 351, distance: 15.3
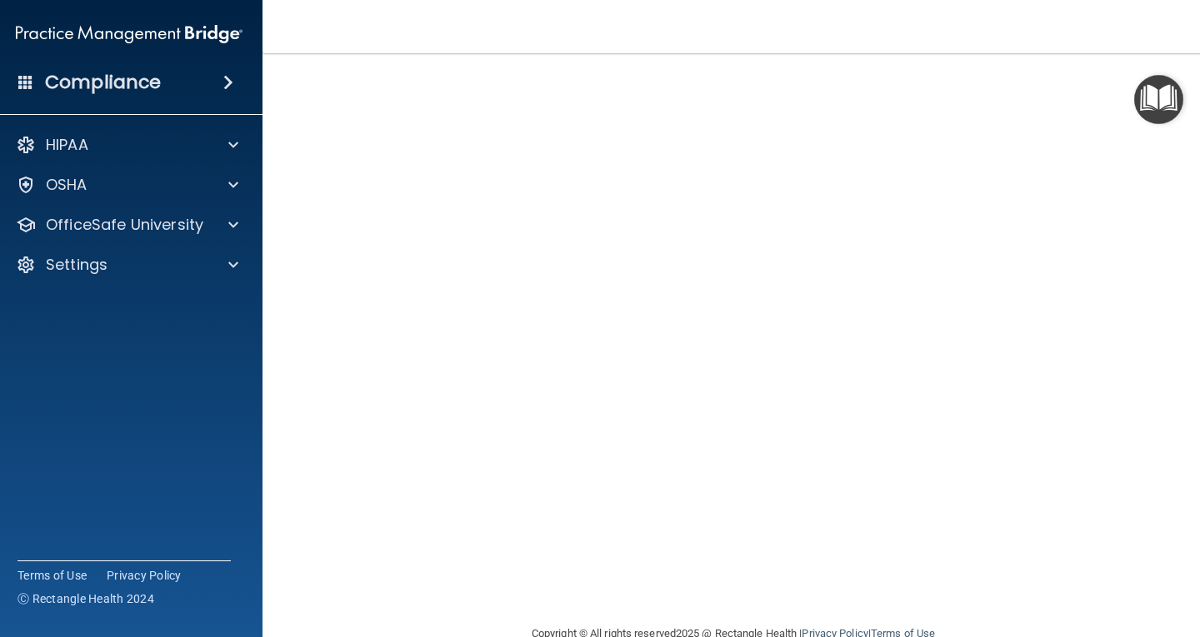
drag, startPoint x: 1182, startPoint y: 344, endPoint x: 1159, endPoint y: 375, distance: 38.7
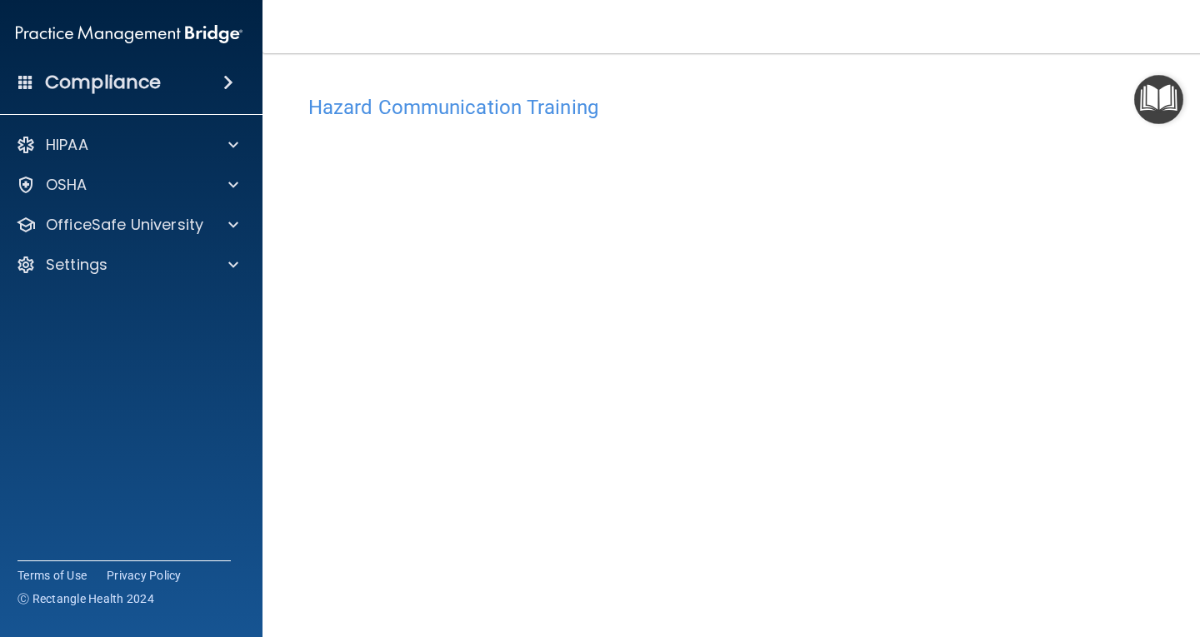
drag, startPoint x: 1191, startPoint y: 293, endPoint x: 1191, endPoint y: 343, distance: 50.0
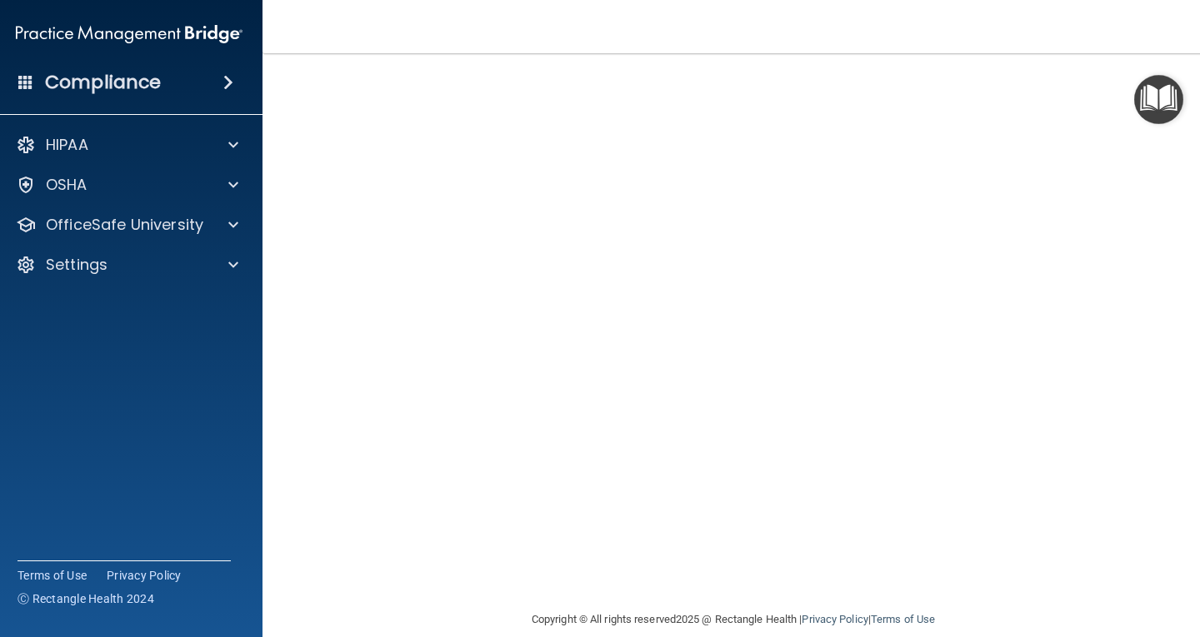
scroll to position [113, 0]
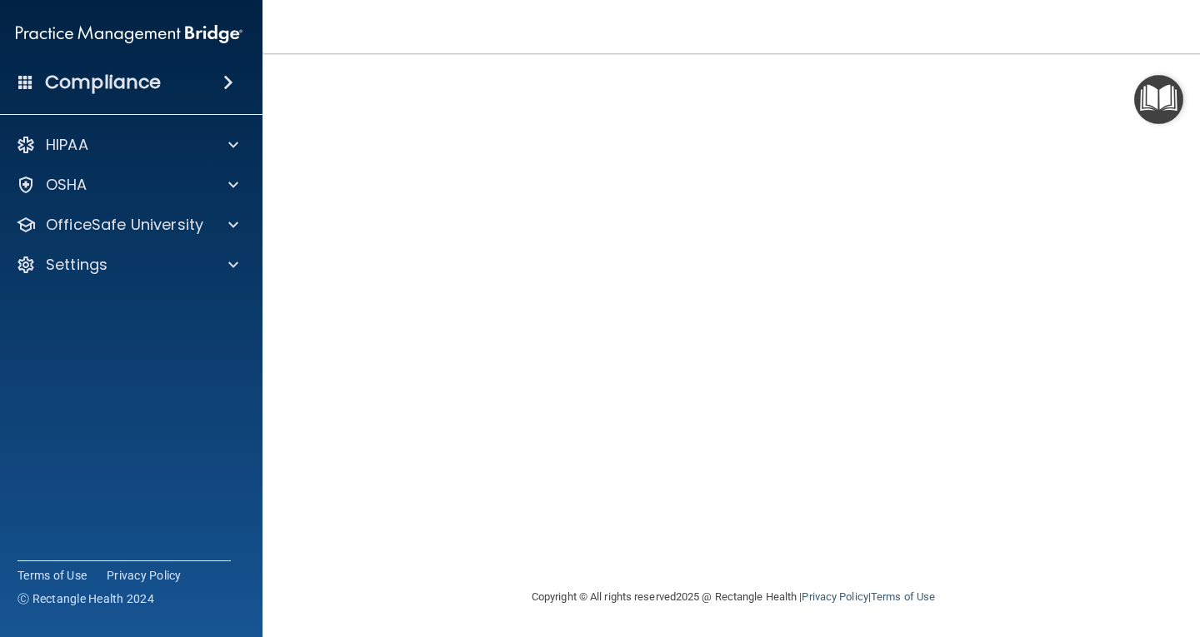
drag, startPoint x: 1191, startPoint y: 394, endPoint x: 1184, endPoint y: 406, distance: 13.4
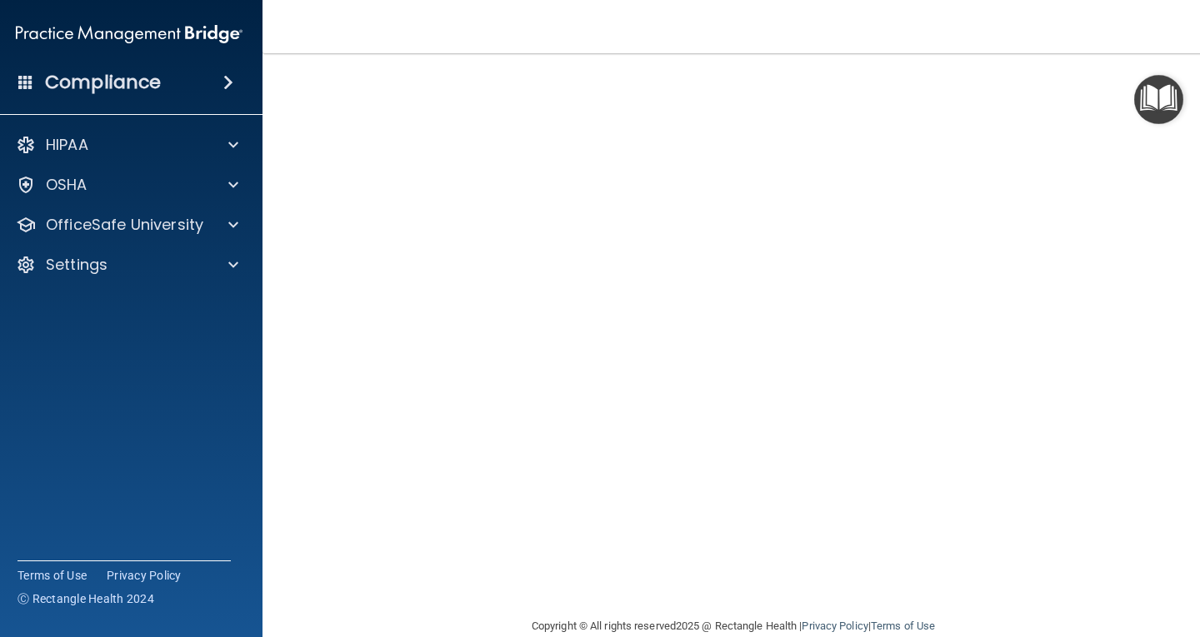
scroll to position [0, 0]
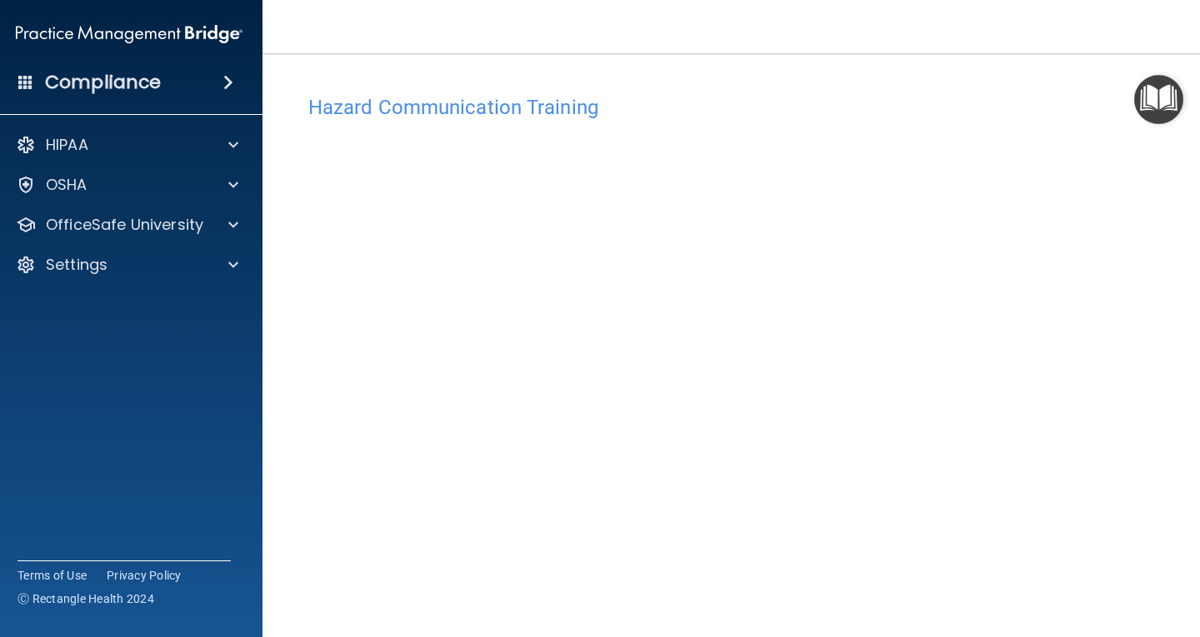
drag, startPoint x: 1168, startPoint y: 405, endPoint x: 1166, endPoint y: 397, distance: 8.7
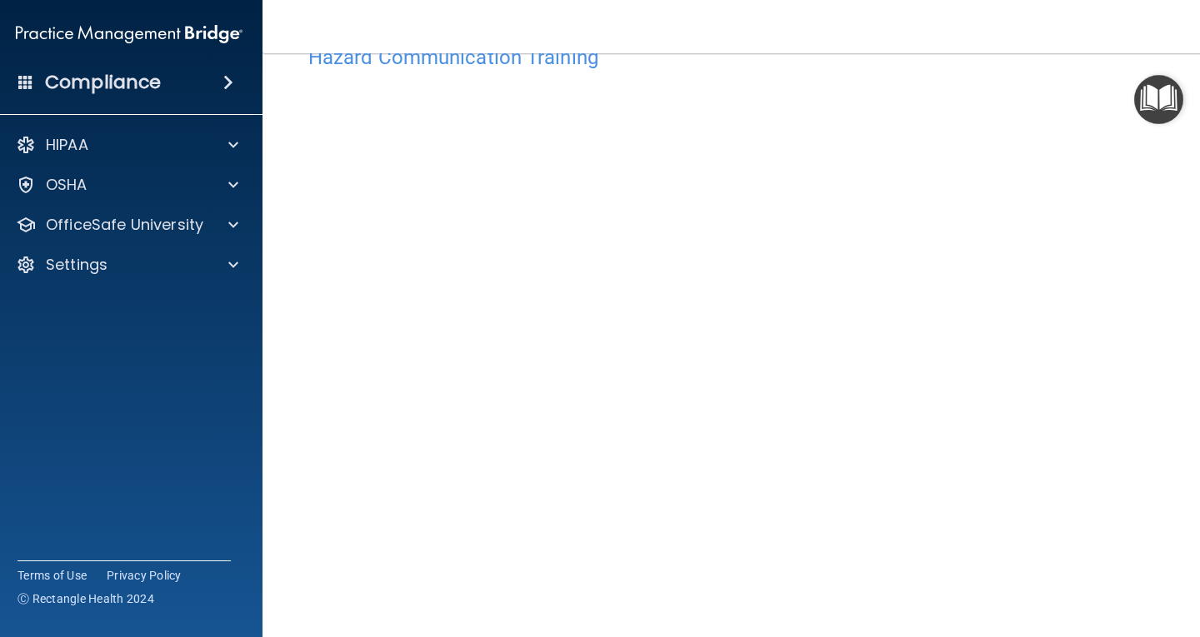
drag, startPoint x: 1159, startPoint y: 399, endPoint x: 1160, endPoint y: 446, distance: 46.7
drag, startPoint x: 1182, startPoint y: 298, endPoint x: 1184, endPoint y: 311, distance: 12.6
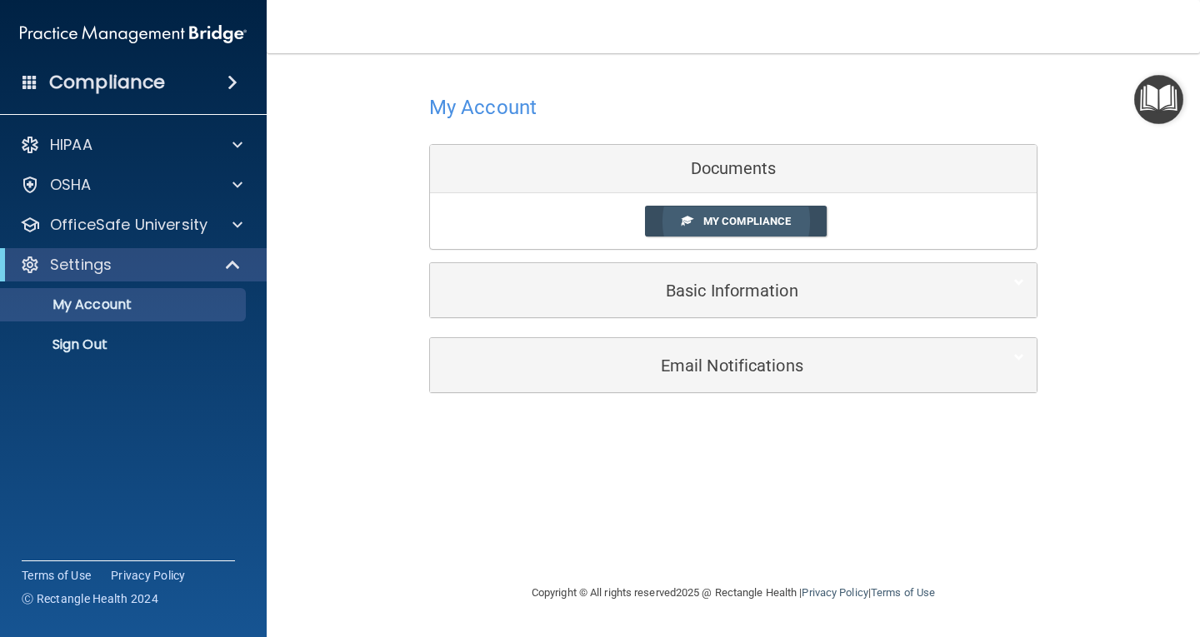
click at [755, 228] on link "My Compliance" at bounding box center [736, 221] width 182 height 31
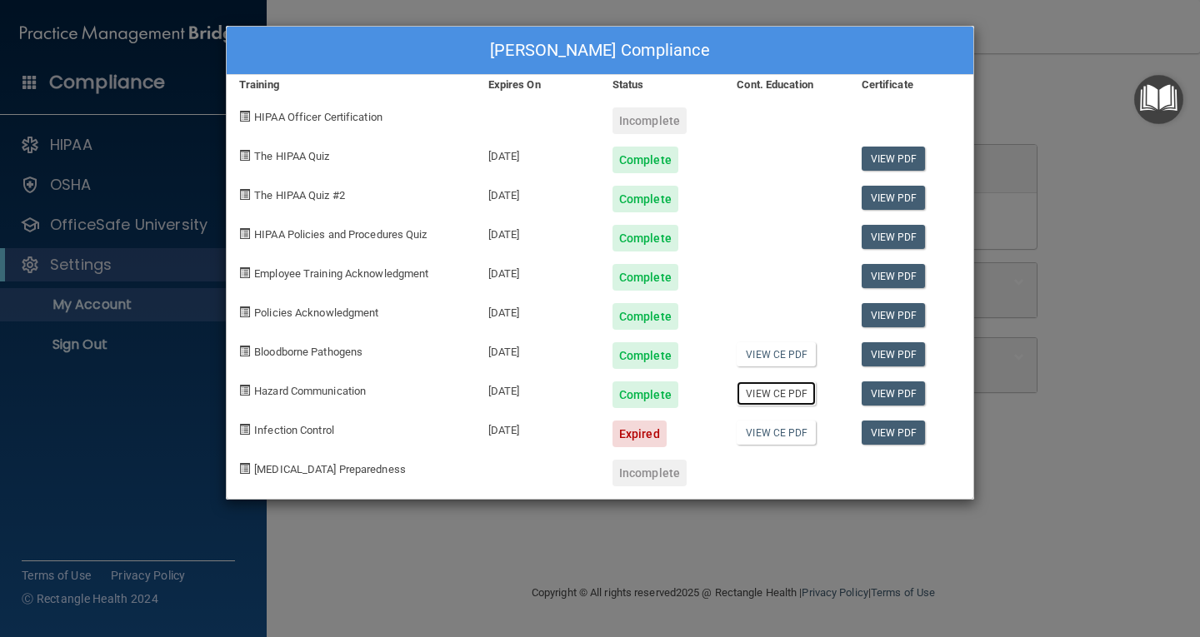
click at [777, 399] on link "View CE PDF" at bounding box center [775, 394] width 79 height 24
click at [656, 431] on div "Expired" at bounding box center [639, 434] width 54 height 27
click at [893, 433] on link "View PDF" at bounding box center [893, 433] width 64 height 24
click at [525, 422] on div "07/28/2025" at bounding box center [538, 427] width 124 height 39
click at [1032, 107] on div "Ketty Sherman's Compliance Training Expires On Status Cont. Education Certifica…" at bounding box center [600, 318] width 1200 height 637
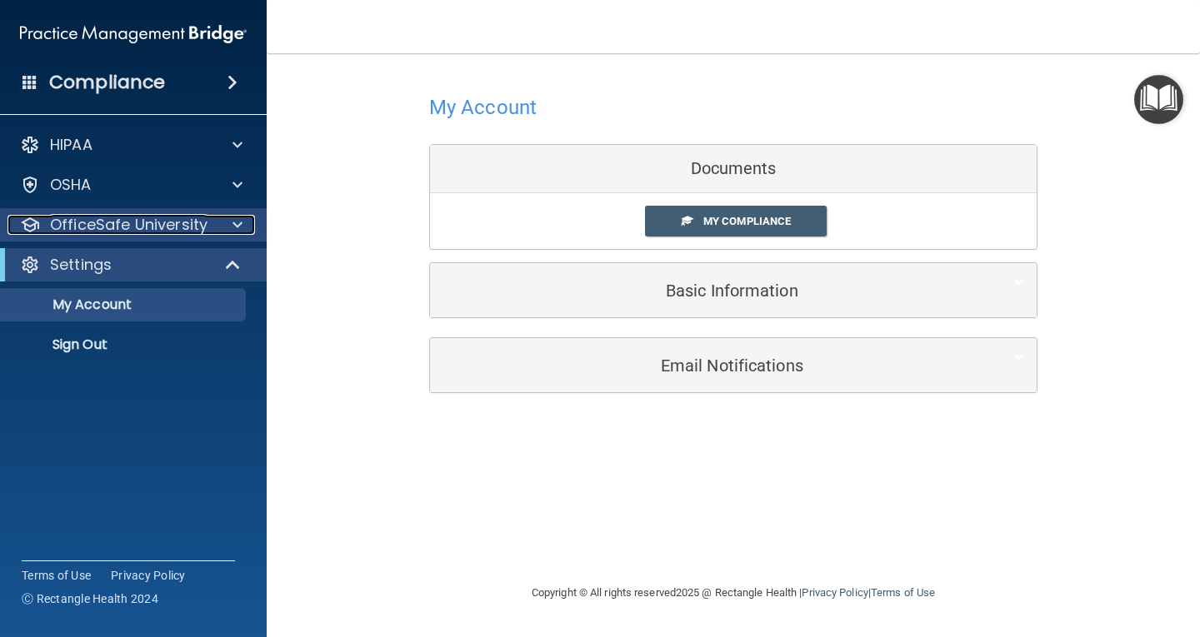
click at [232, 220] on span at bounding box center [237, 225] width 10 height 20
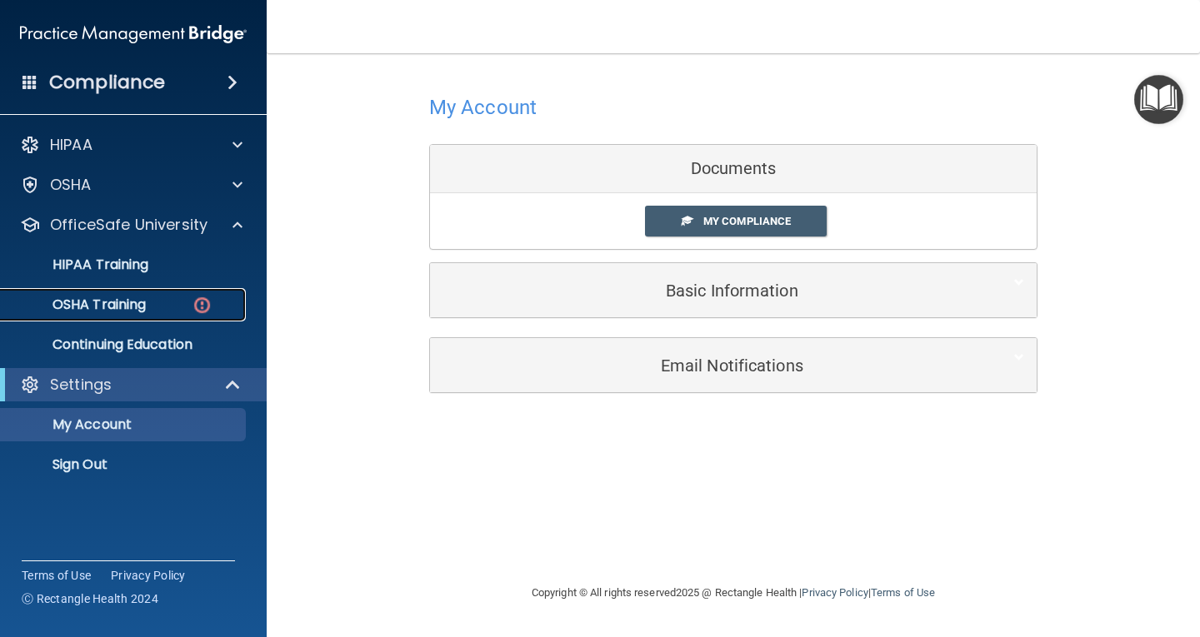
click at [152, 307] on div "OSHA Training" at bounding box center [124, 305] width 227 height 17
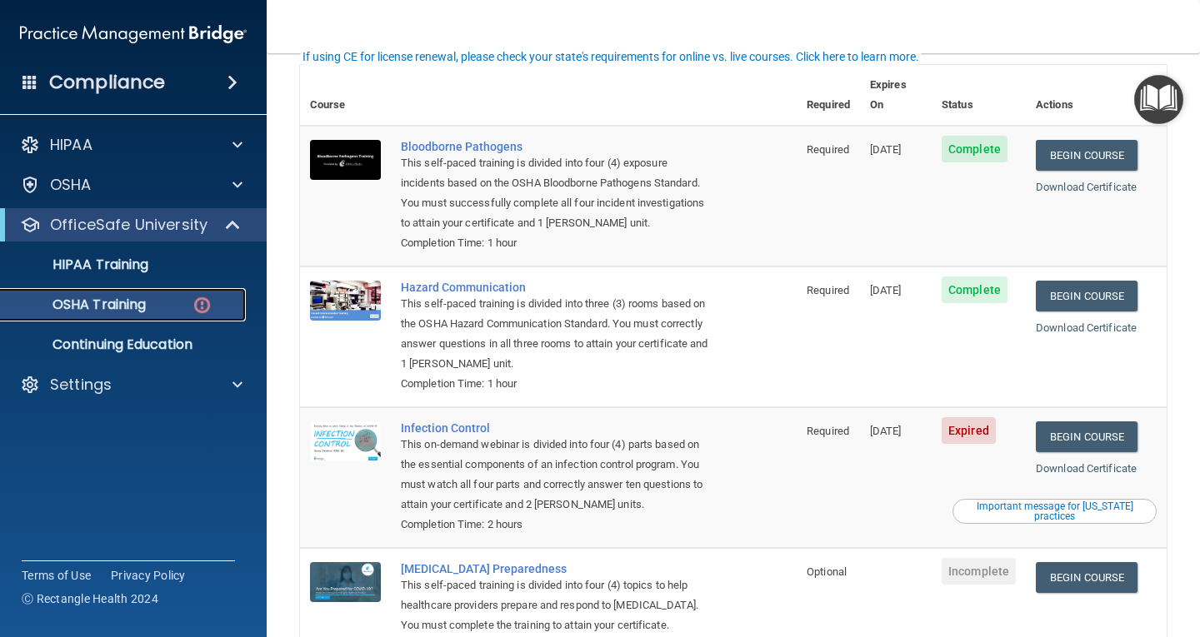
scroll to position [130, 0]
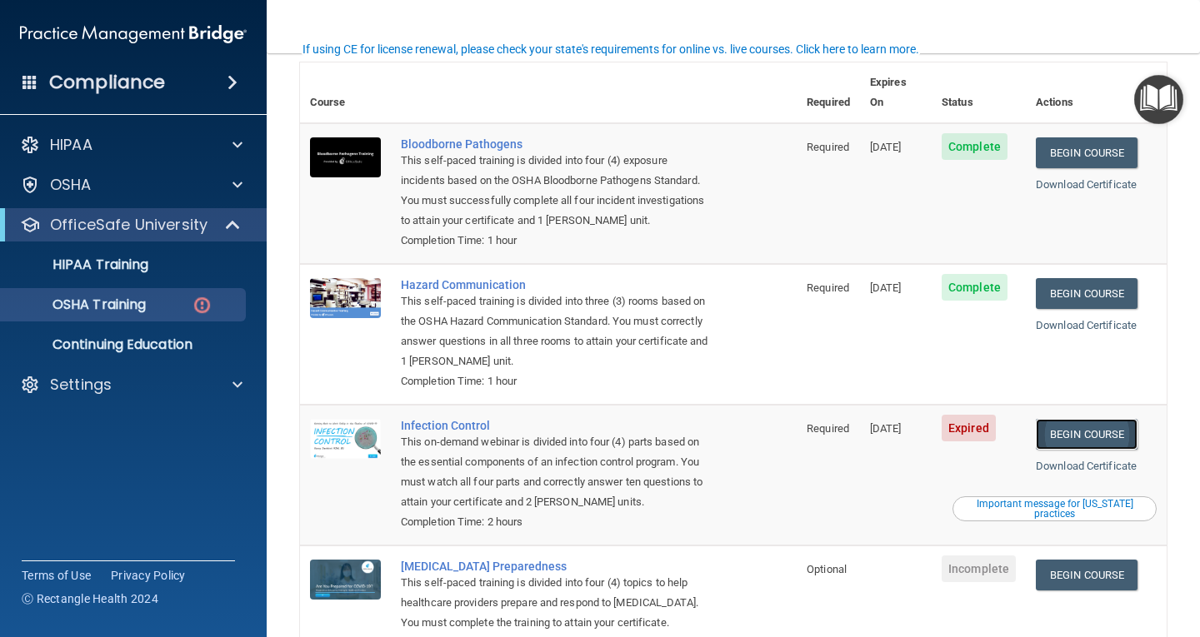
click at [1080, 420] on link "Begin Course" at bounding box center [1087, 434] width 102 height 31
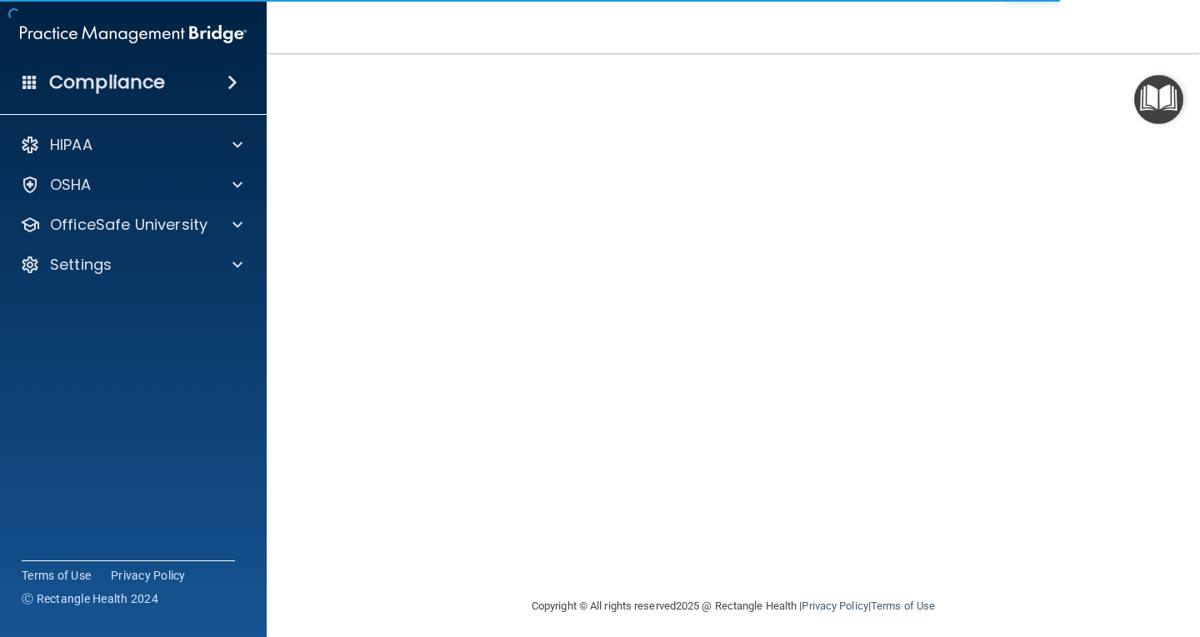
scroll to position [76, 0]
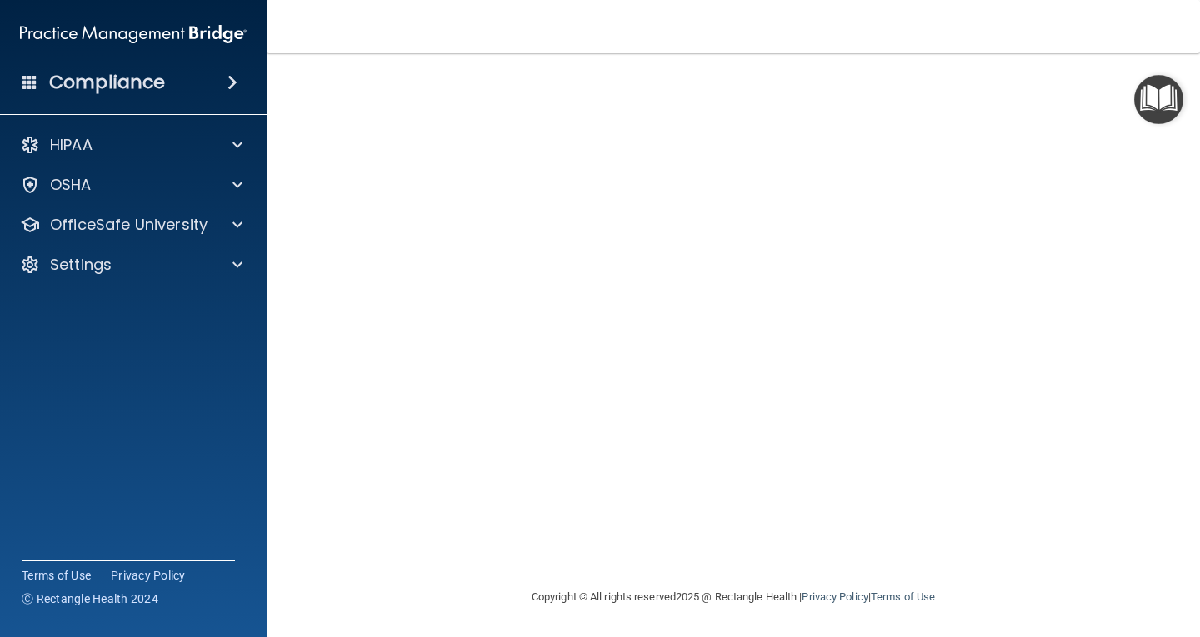
drag, startPoint x: 1171, startPoint y: 337, endPoint x: 1170, endPoint y: 356, distance: 18.4
drag, startPoint x: 1176, startPoint y: 392, endPoint x: 1178, endPoint y: 407, distance: 15.9
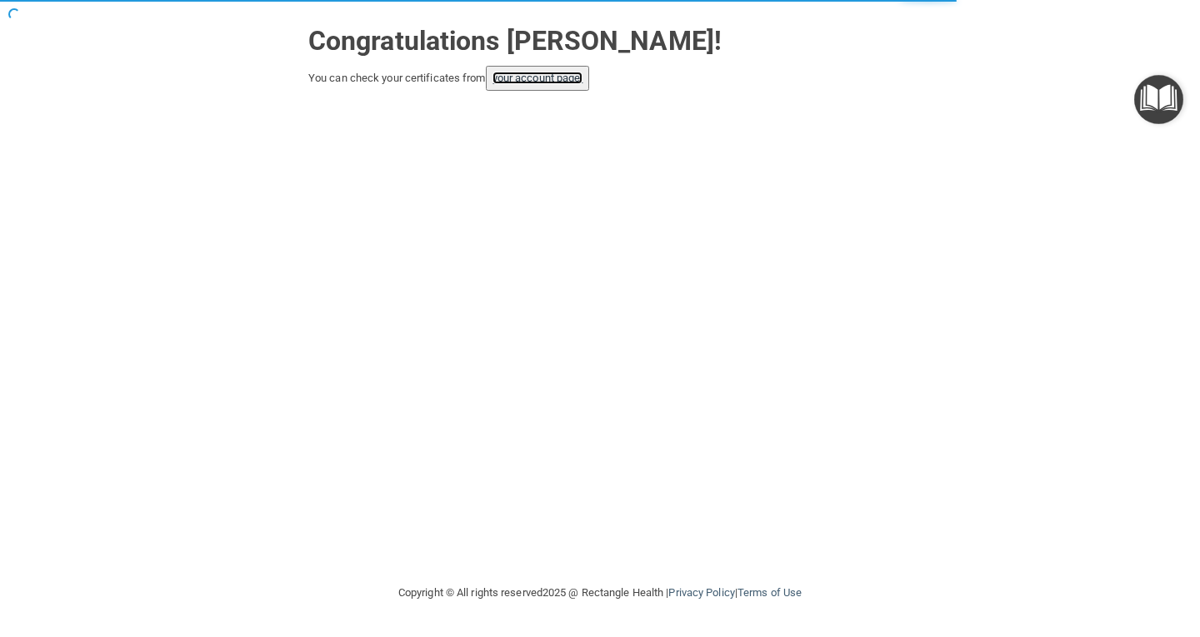
click at [539, 79] on link "your account page!" at bounding box center [537, 78] width 91 height 12
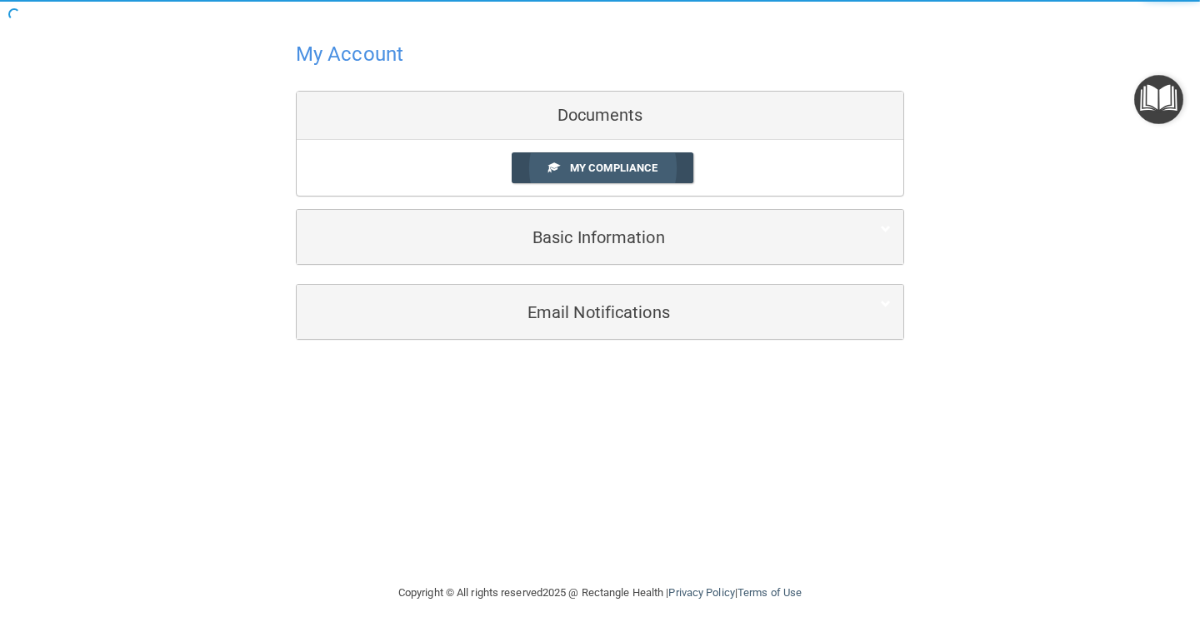
click at [600, 170] on span "My Compliance" at bounding box center [613, 168] width 87 height 12
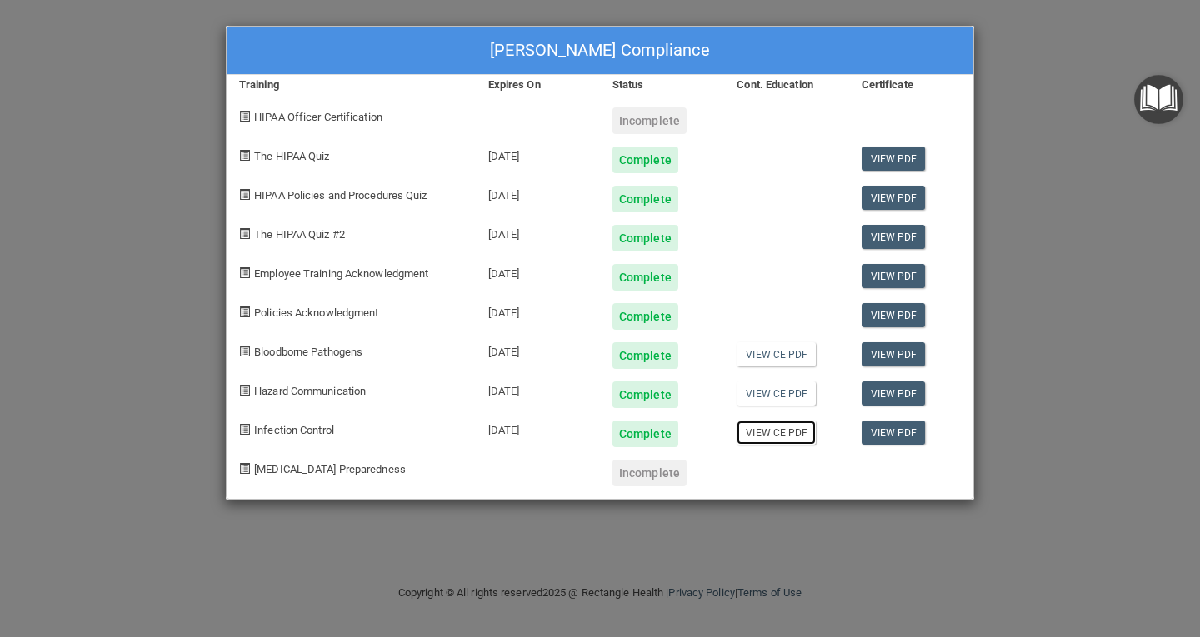
click at [790, 436] on link "View CE PDF" at bounding box center [775, 433] width 79 height 24
